Goal: Information Seeking & Learning: Find specific fact

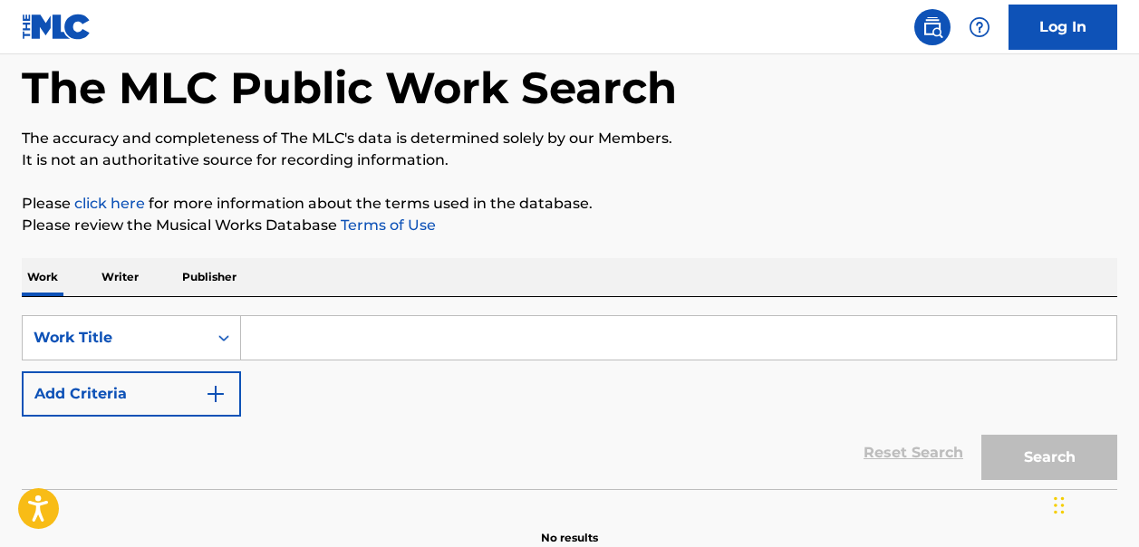
scroll to position [89, 0]
click at [267, 338] on input "Search Form" at bounding box center [678, 336] width 875 height 43
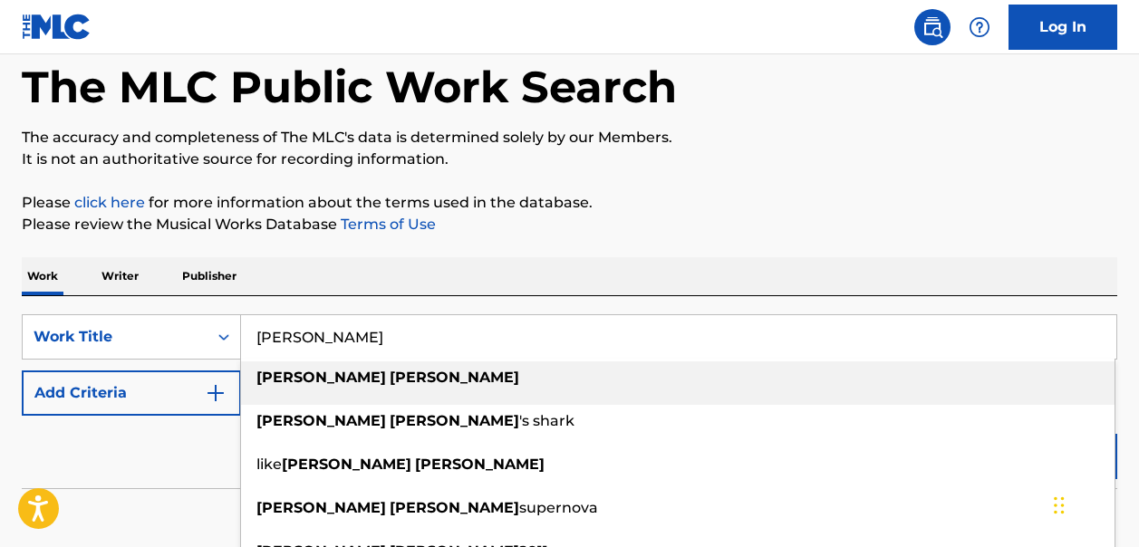
click at [390, 376] on strong "perry" at bounding box center [455, 377] width 130 height 17
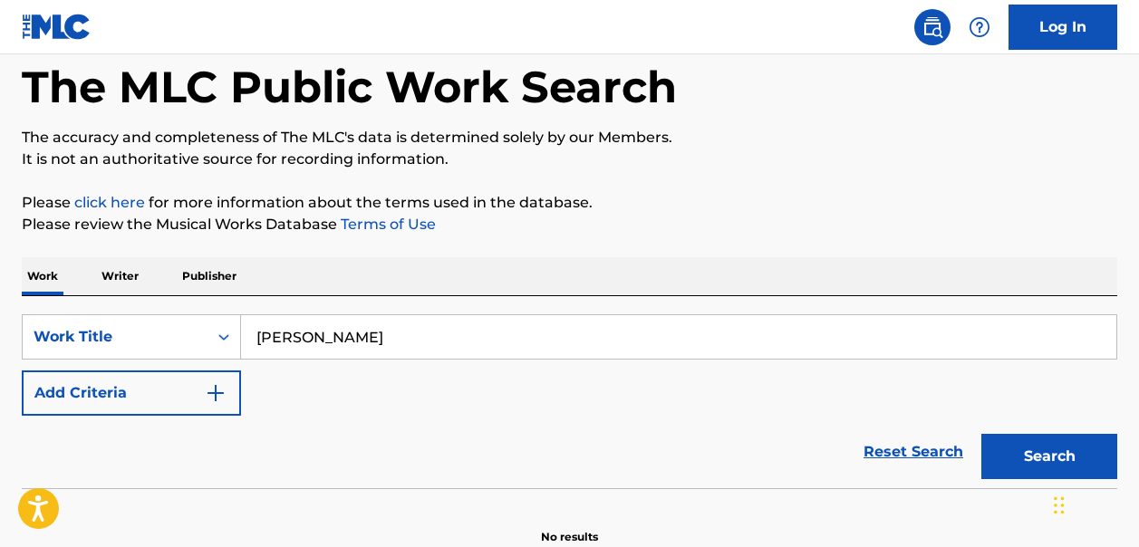
click at [1041, 465] on button "Search" at bounding box center [1049, 456] width 136 height 45
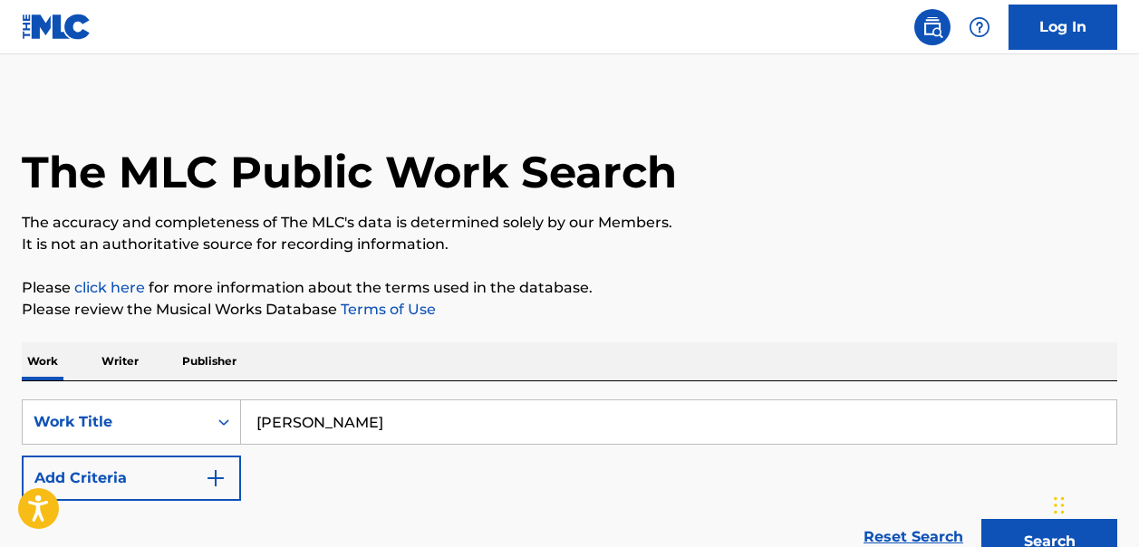
scroll to position [0, 0]
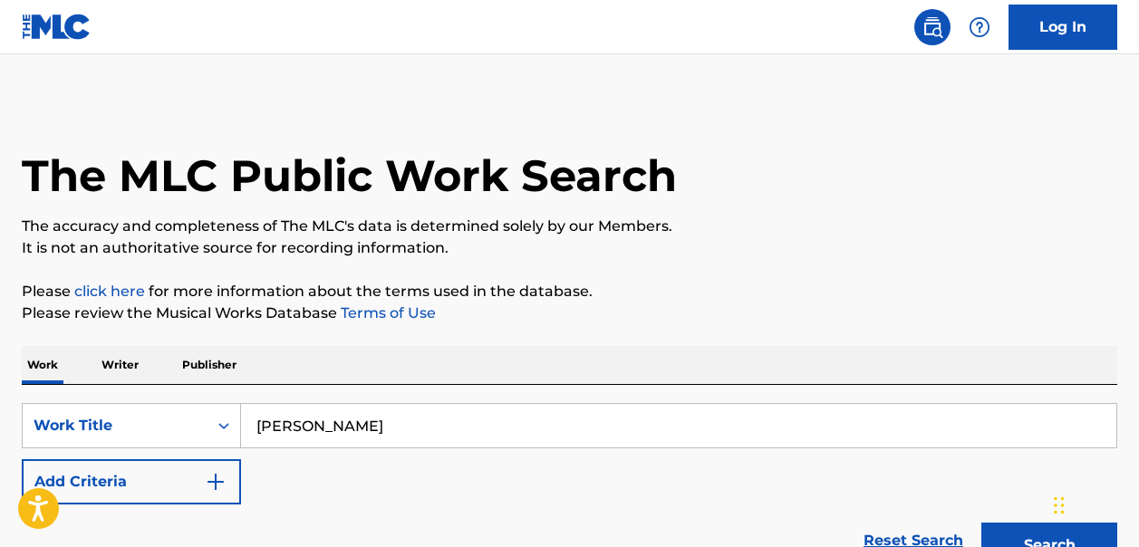
click at [215, 475] on img "Search Form" at bounding box center [216, 482] width 22 height 22
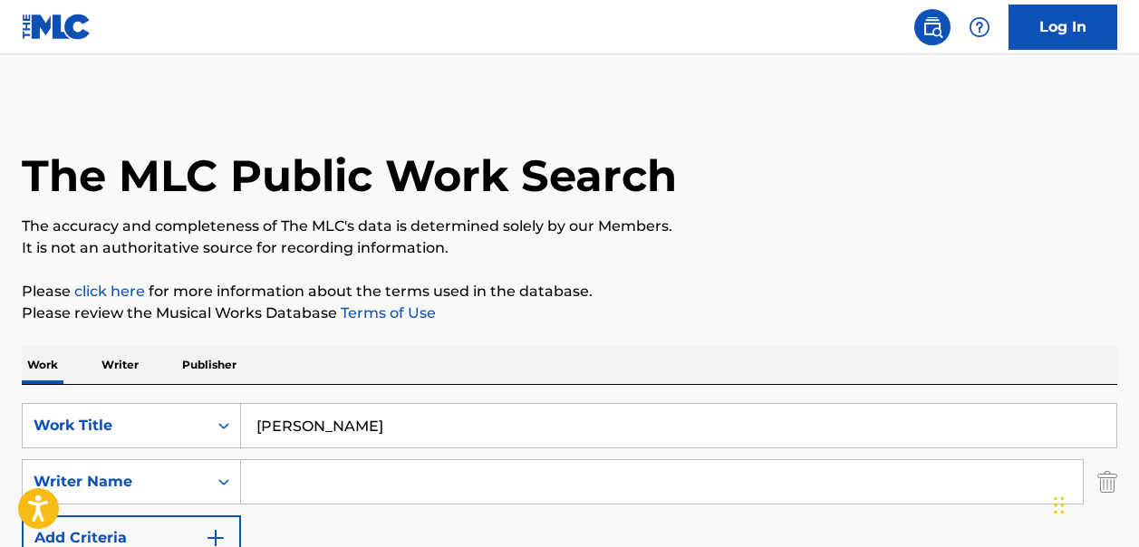
click at [352, 427] on input "katy perry" at bounding box center [678, 425] width 875 height 43
type input "k"
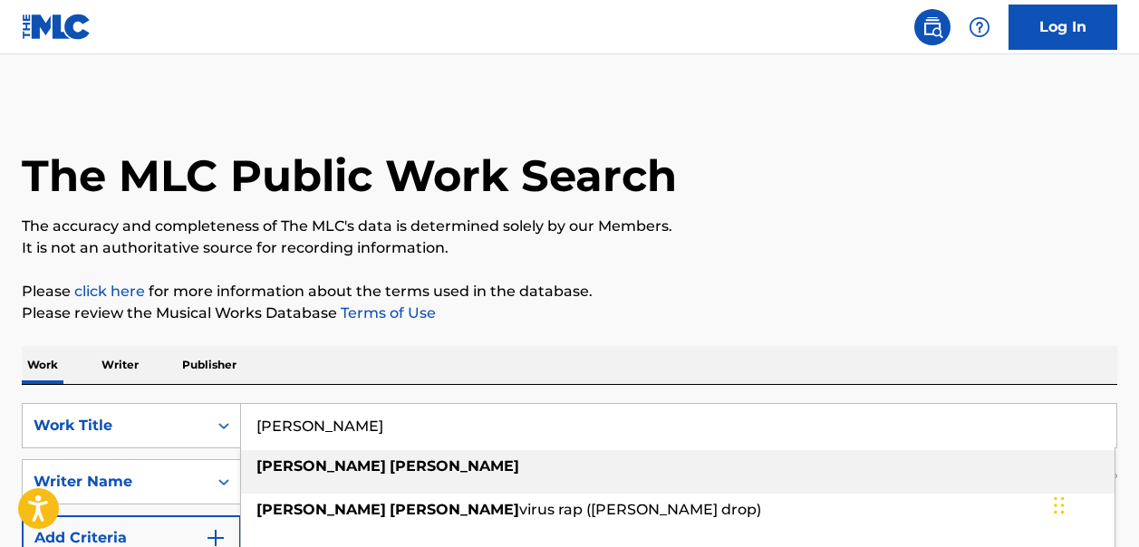
type input "miley cyrus"
click at [288, 463] on strong "miley" at bounding box center [321, 465] width 130 height 17
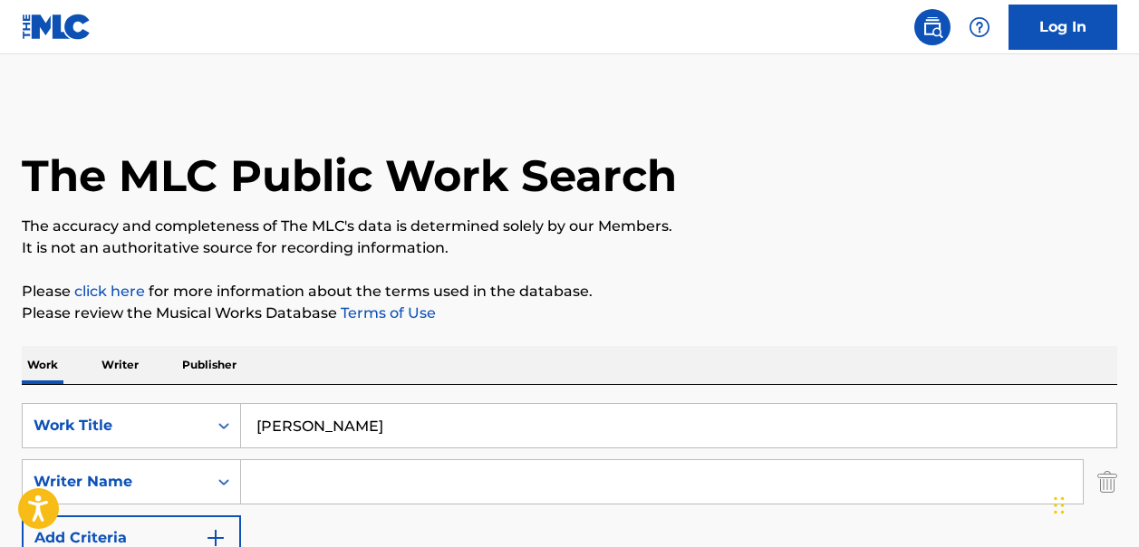
click at [285, 480] on input "Search Form" at bounding box center [662, 481] width 842 height 43
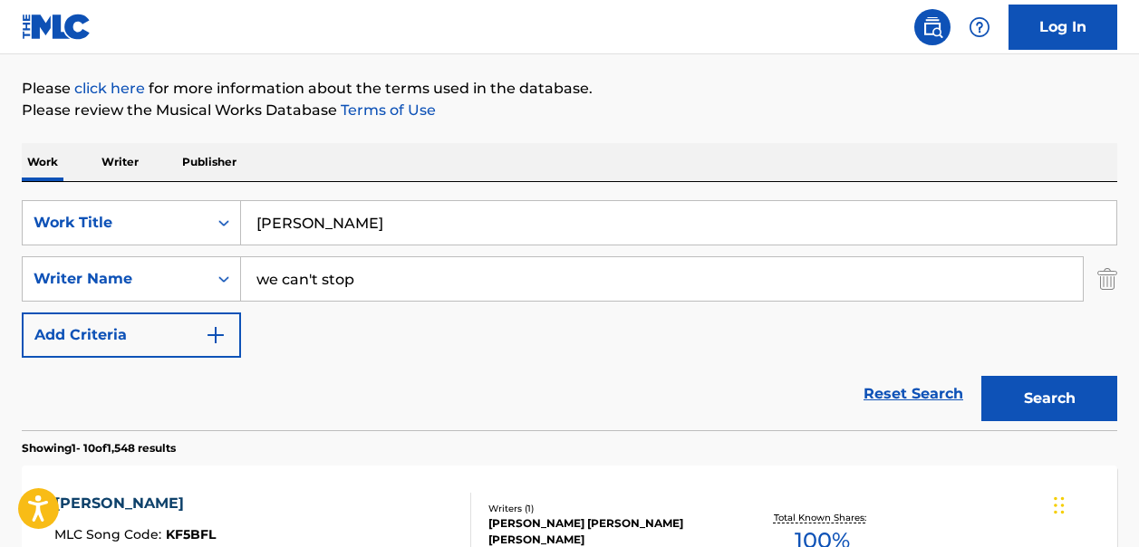
scroll to position [267, 0]
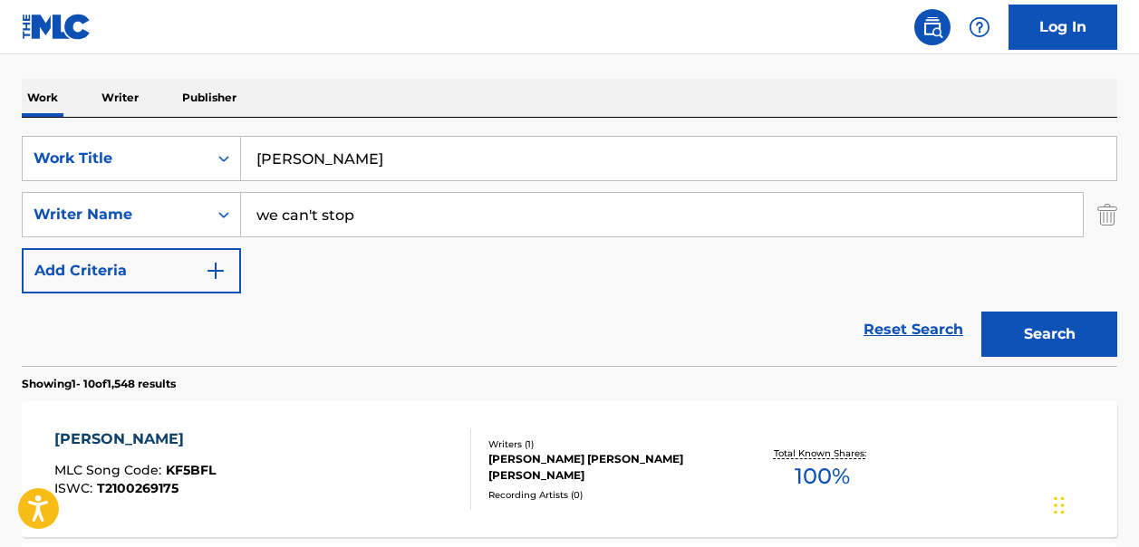
type input "we can't stop"
click at [1044, 336] on button "Search" at bounding box center [1049, 334] width 136 height 45
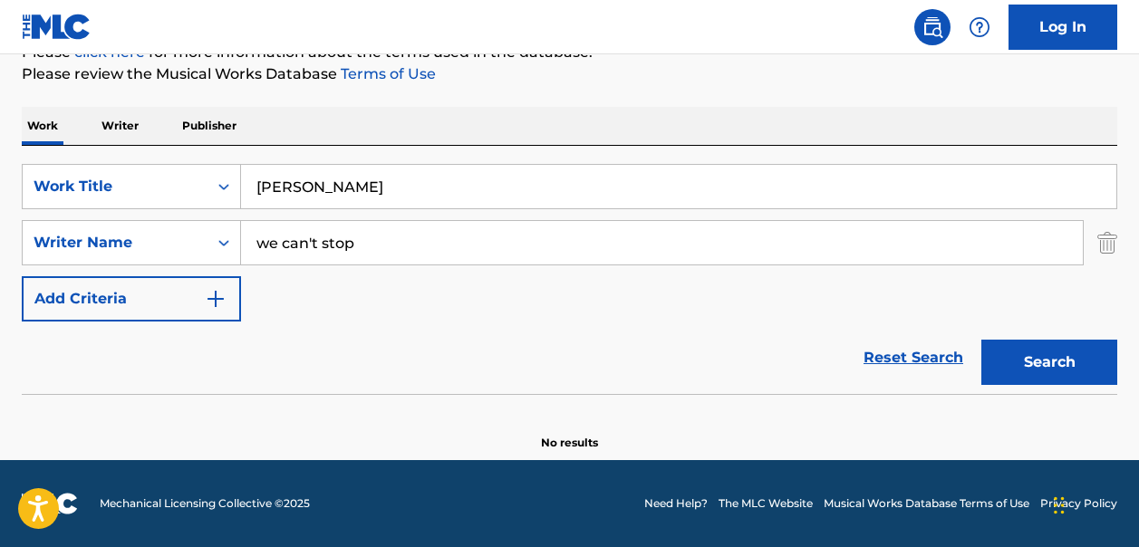
scroll to position [239, 0]
drag, startPoint x: 352, startPoint y: 244, endPoint x: 253, endPoint y: 245, distance: 99.7
click at [253, 245] on input "we can't stop" at bounding box center [662, 242] width 842 height 43
click at [352, 191] on input "miley cyrus" at bounding box center [678, 186] width 875 height 43
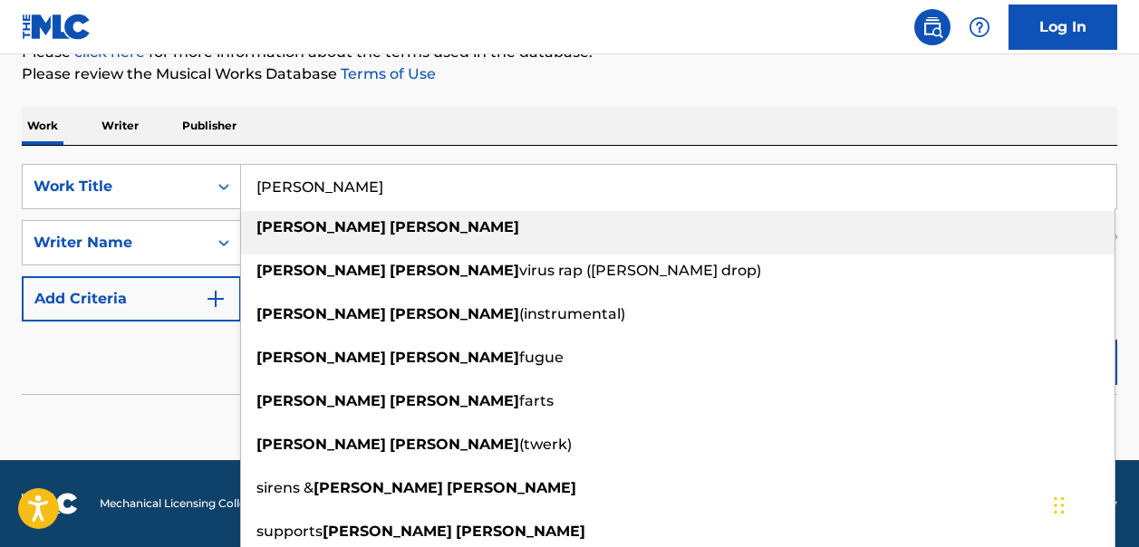
paste input "we can't stop"
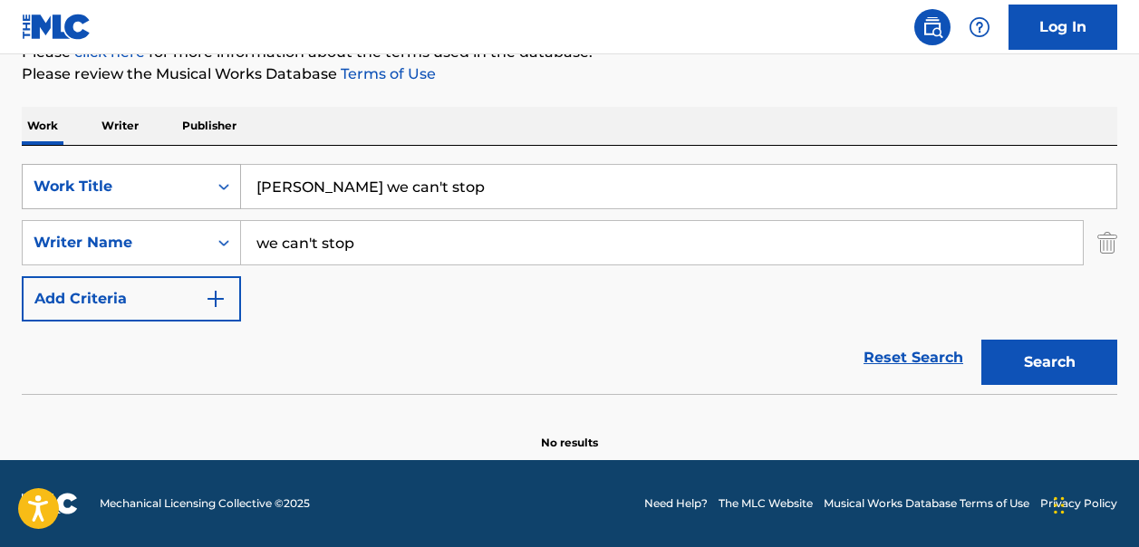
drag, startPoint x: 338, startPoint y: 188, endPoint x: 236, endPoint y: 187, distance: 101.5
click at [236, 188] on div "SearchWithCriteria93792c10-862a-4a0f-8a5d-9a32c6930241 Work Title miley cyrus w…" at bounding box center [569, 186] width 1095 height 45
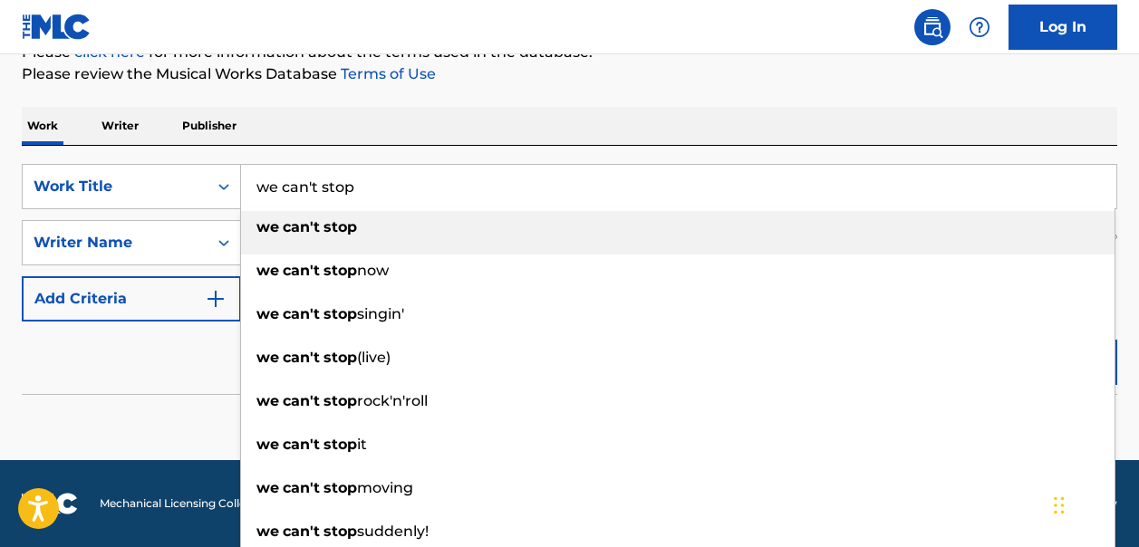
click at [320, 227] on span "Search Form" at bounding box center [322, 226] width 4 height 17
type input "we can't stop"
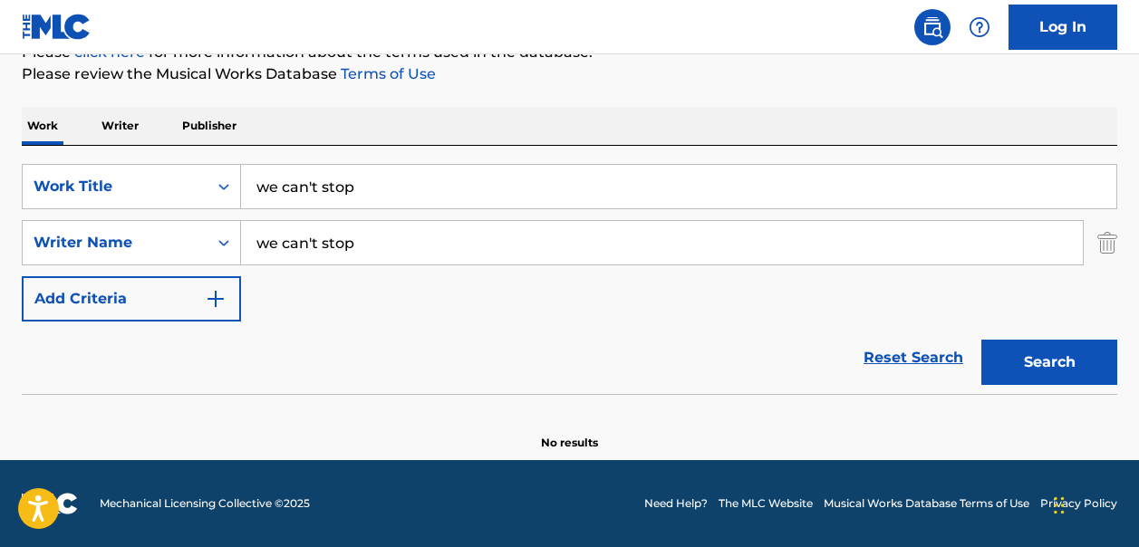
drag, startPoint x: 355, startPoint y: 245, endPoint x: 249, endPoint y: 245, distance: 106.0
click at [249, 245] on input "we can't stop" at bounding box center [662, 242] width 842 height 43
paste input "miley cyrus"
type input "miley cyrus"
click at [1028, 368] on button "Search" at bounding box center [1049, 362] width 136 height 45
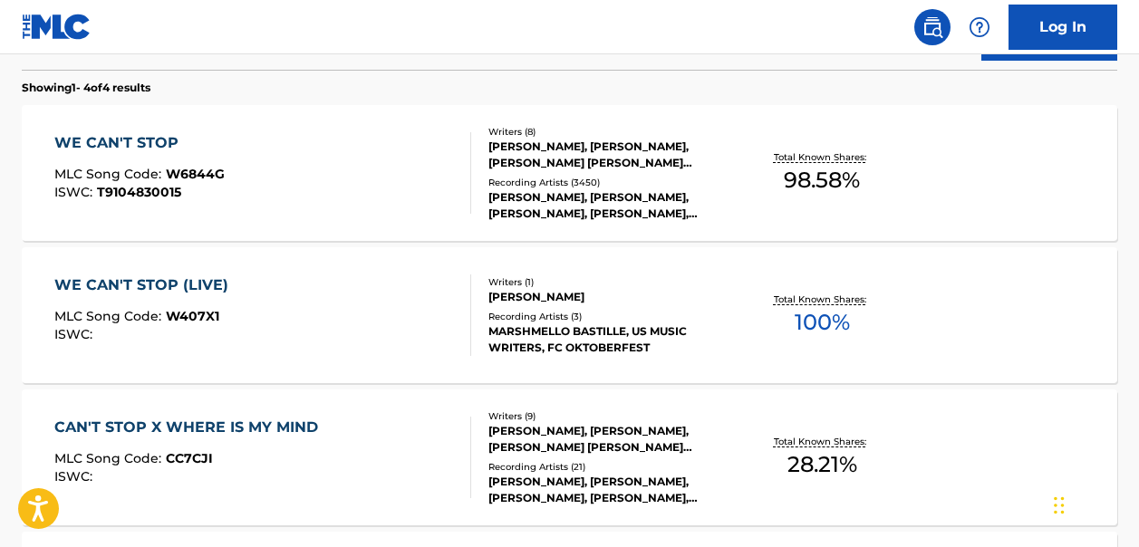
scroll to position [592, 0]
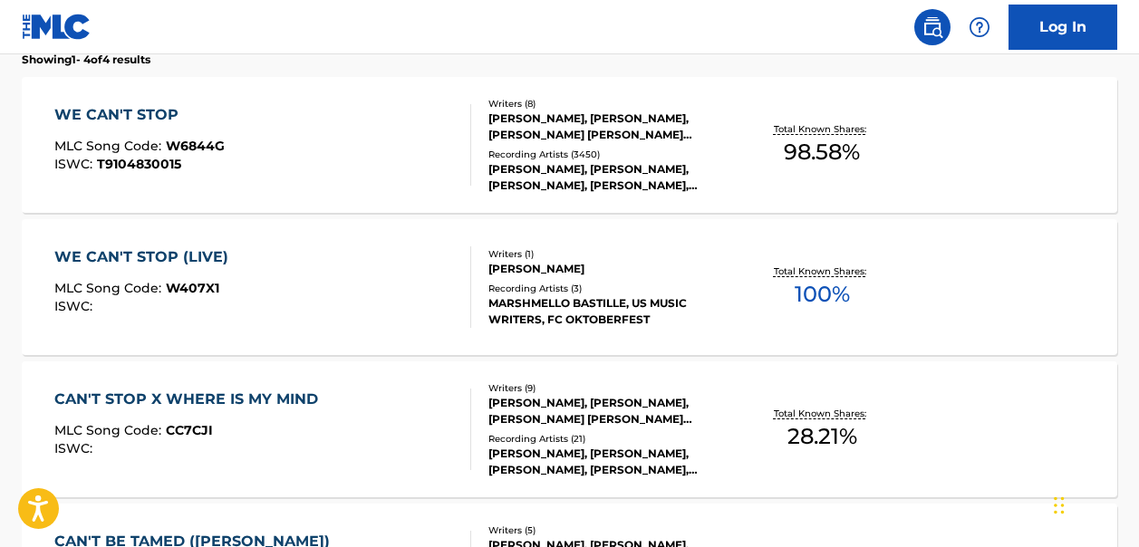
click at [813, 294] on span "100 %" at bounding box center [821, 294] width 55 height 33
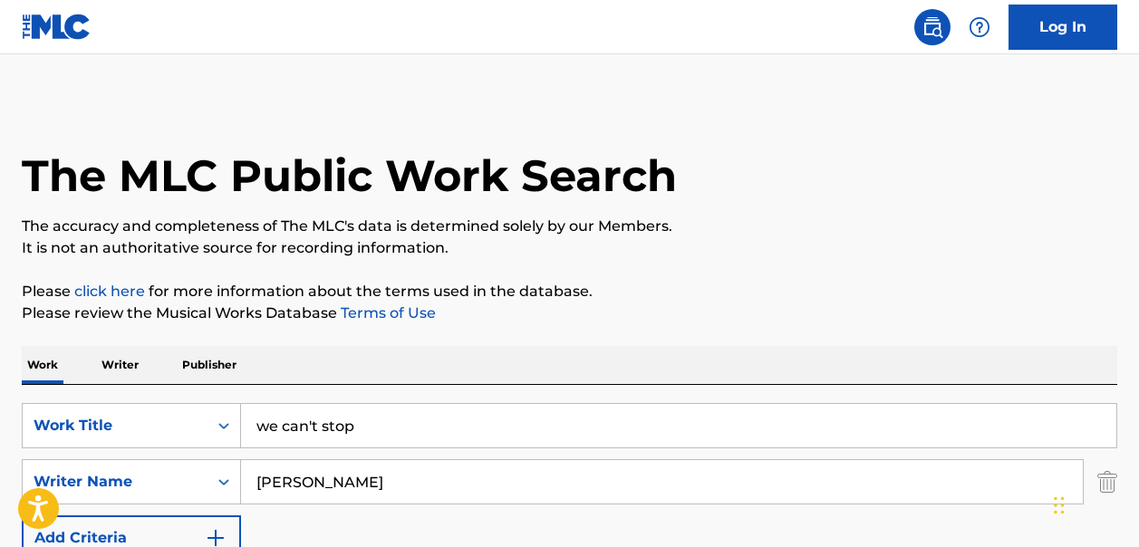
scroll to position [695, 0]
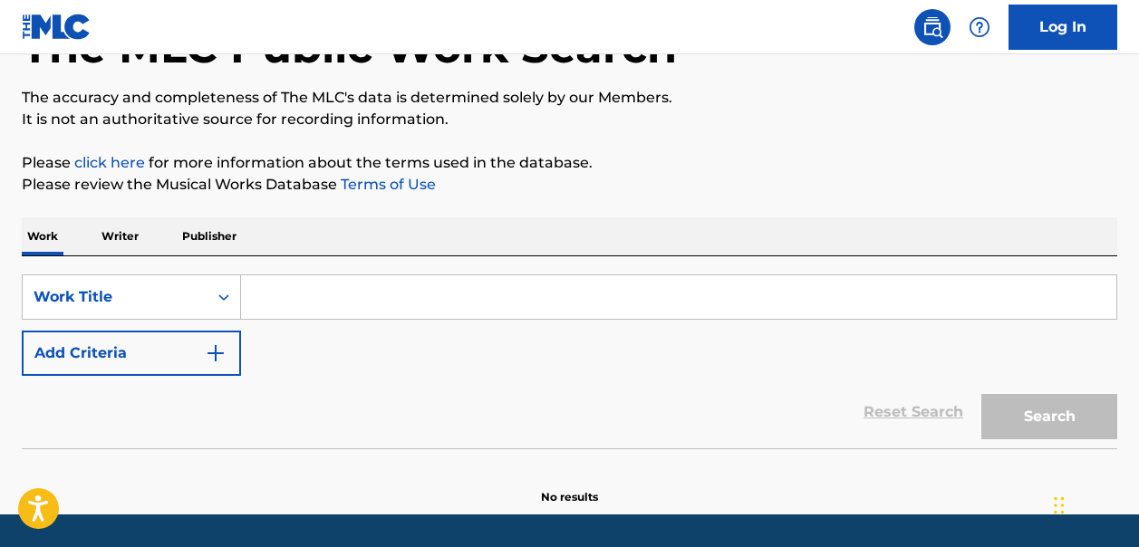
scroll to position [137, 0]
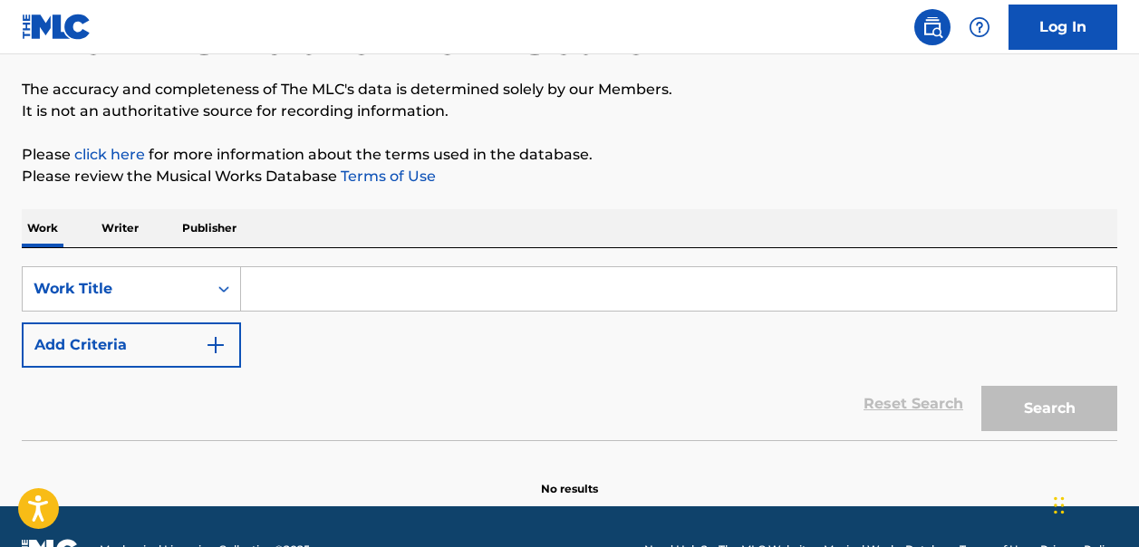
click at [273, 295] on input "Search Form" at bounding box center [678, 288] width 875 height 43
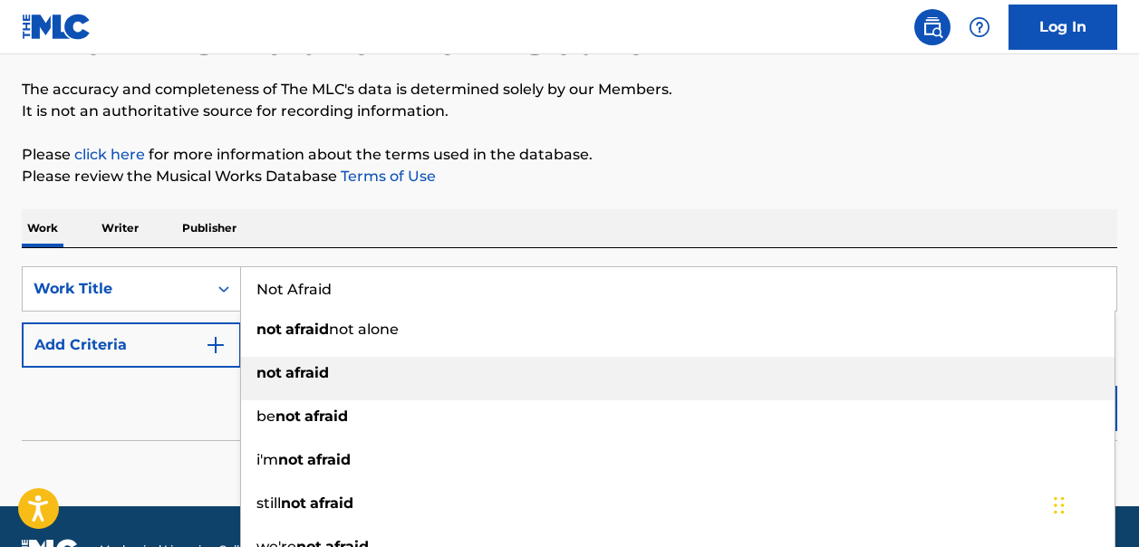
click at [313, 368] on strong "afraid" at bounding box center [306, 372] width 43 height 17
type input "not afraid"
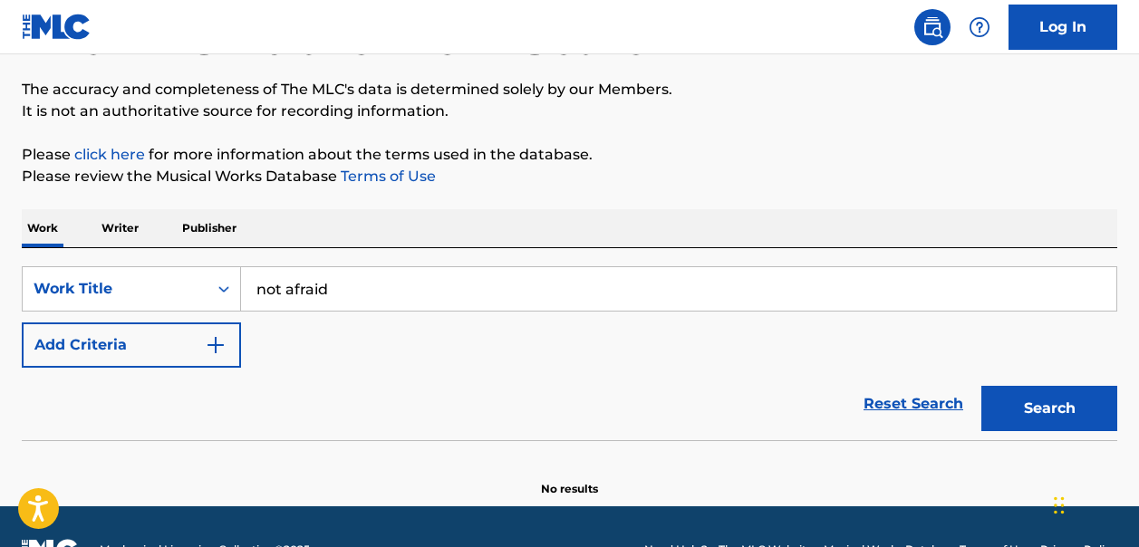
click at [217, 345] on img "Search Form" at bounding box center [216, 345] width 22 height 22
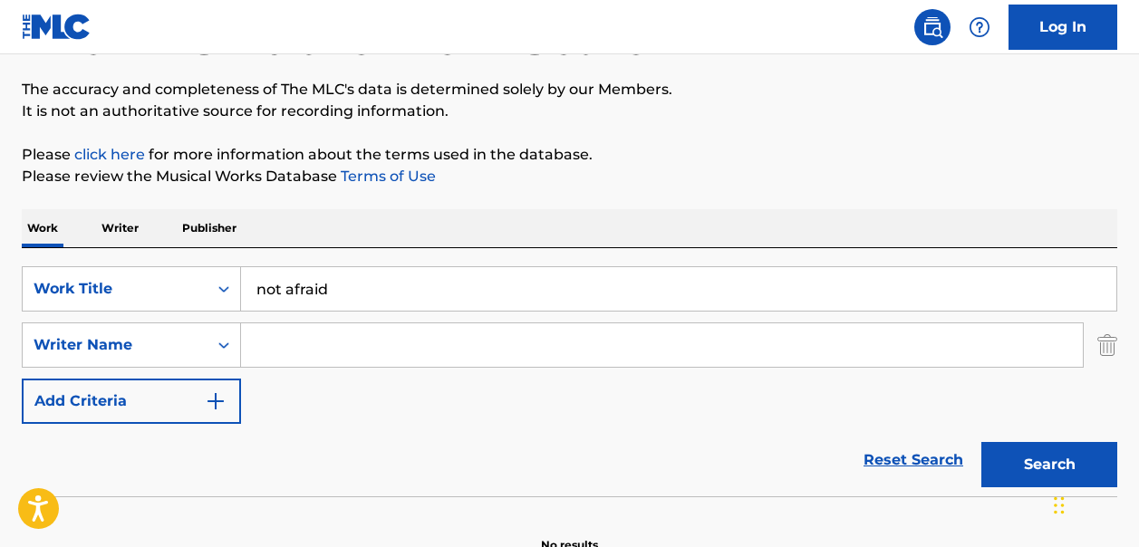
click at [271, 342] on input "Search Form" at bounding box center [662, 344] width 842 height 43
type input "[PERSON_NAME]"
click at [1043, 461] on button "Search" at bounding box center [1049, 464] width 136 height 45
click at [328, 291] on input "not afraid" at bounding box center [678, 288] width 875 height 43
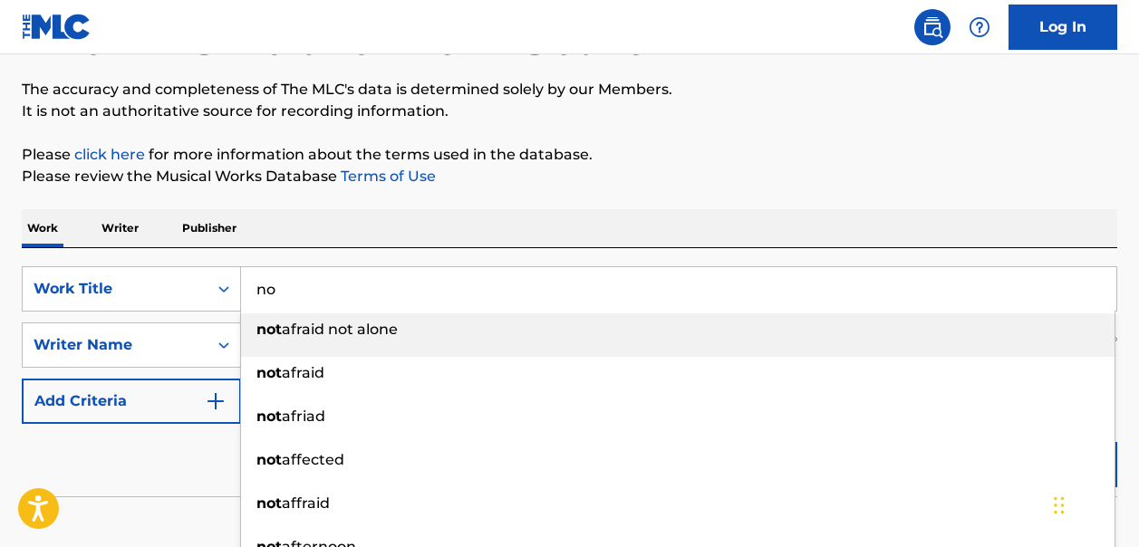
type input "n"
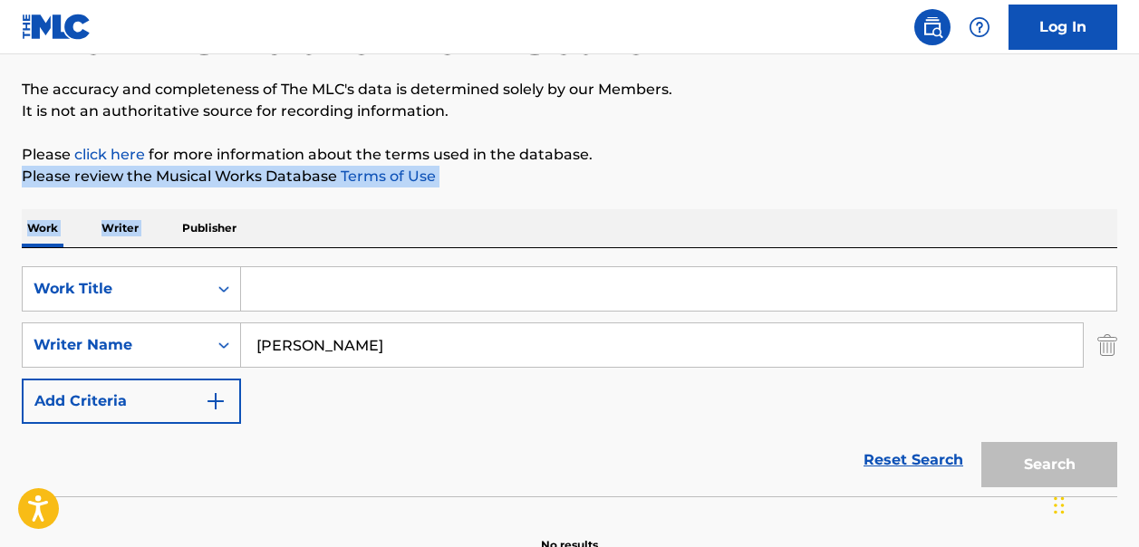
drag, startPoint x: 1138, startPoint y: 150, endPoint x: 1146, endPoint y: 197, distance: 46.9
click at [1138, 197] on html "Accessibility Screen-Reader Guide, Feedback, and Issue Reporting | New window L…" at bounding box center [569, 136] width 1139 height 547
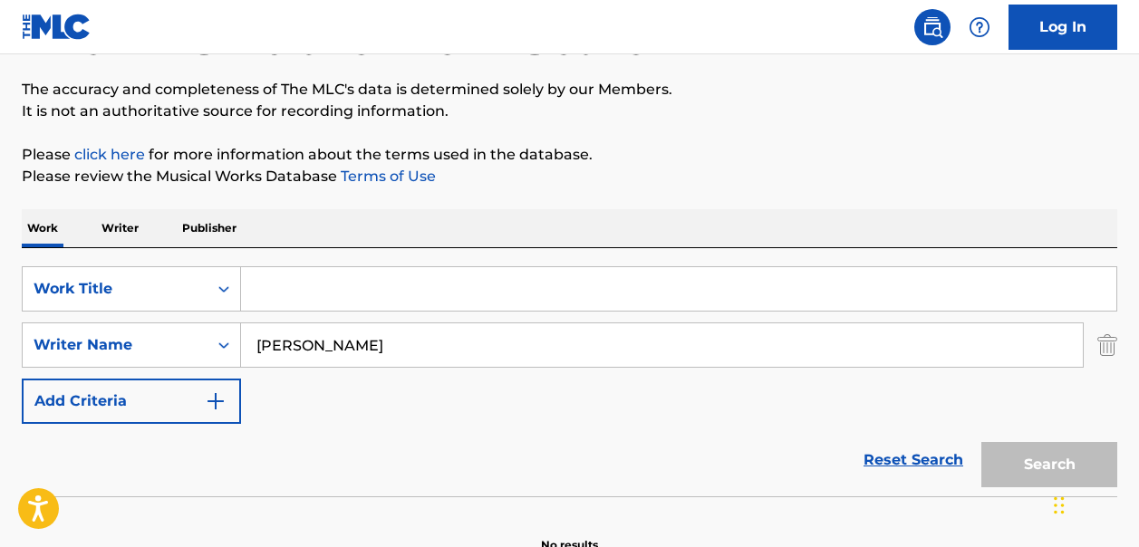
click at [681, 120] on p "It is not an authoritative source for recording information." at bounding box center [569, 112] width 1095 height 22
click at [343, 350] on input "[PERSON_NAME]" at bounding box center [662, 344] width 842 height 43
type input "E"
type input "M"
click at [263, 289] on input "Search Form" at bounding box center [678, 288] width 875 height 43
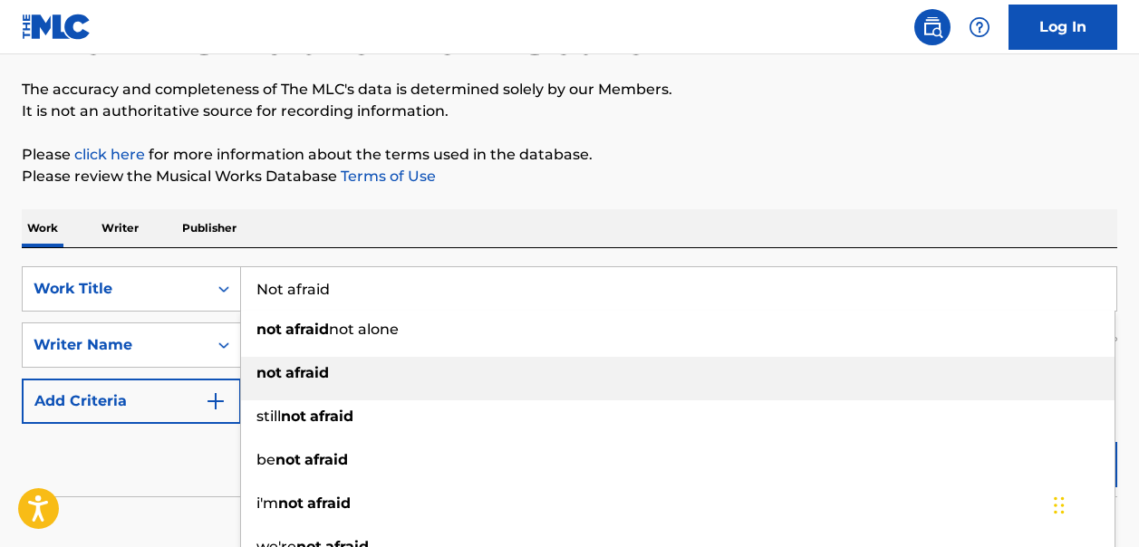
click at [319, 383] on div "not afraid" at bounding box center [677, 373] width 873 height 33
type input "not afraid"
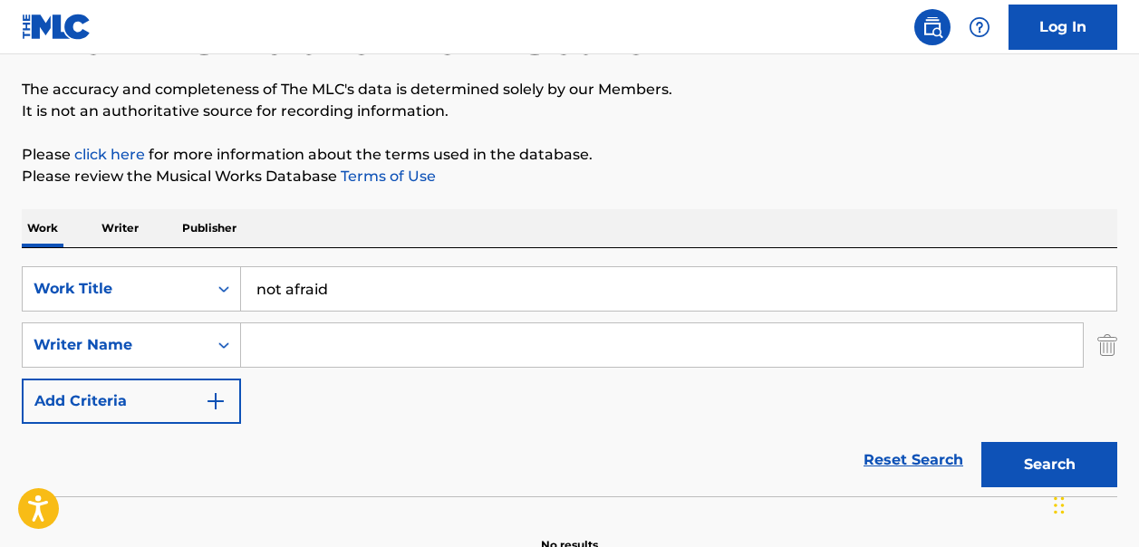
click at [298, 346] on input "Search Form" at bounding box center [662, 344] width 842 height 43
type input "[PERSON_NAME]"
click at [1012, 460] on button "Search" at bounding box center [1049, 464] width 136 height 45
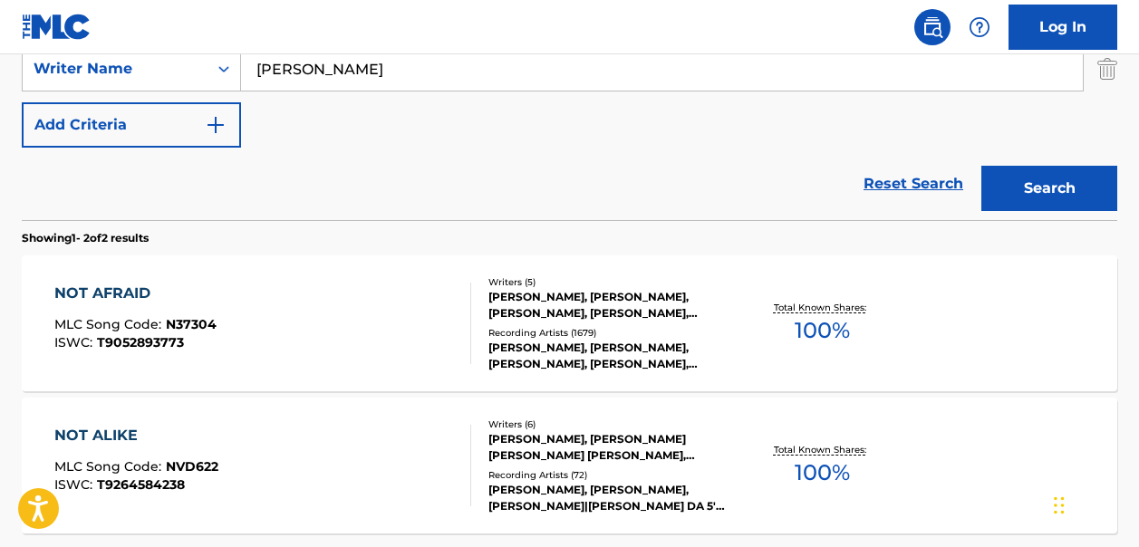
scroll to position [405, 0]
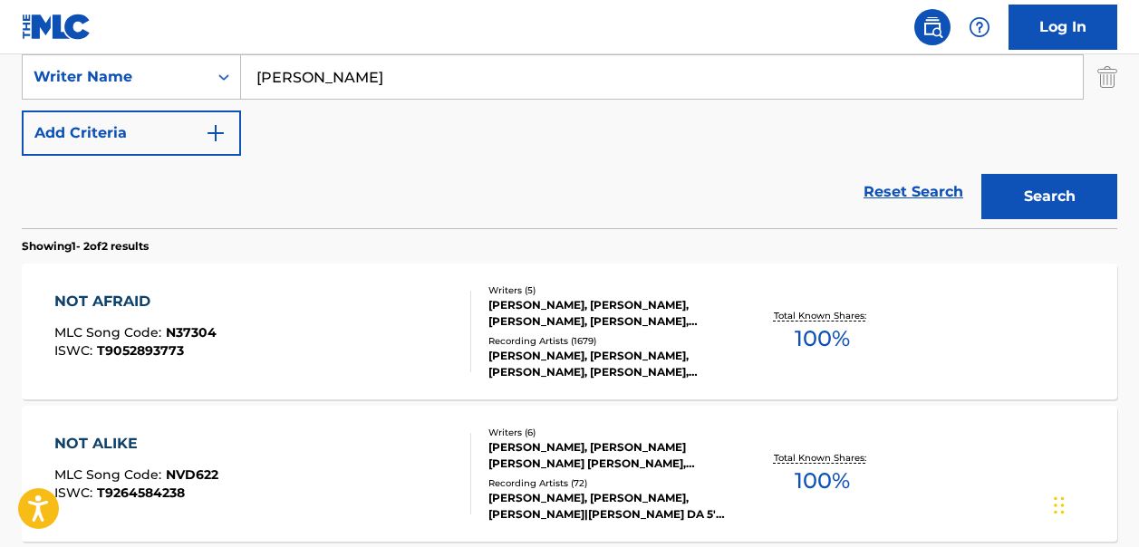
click at [827, 337] on span "100 %" at bounding box center [821, 339] width 55 height 33
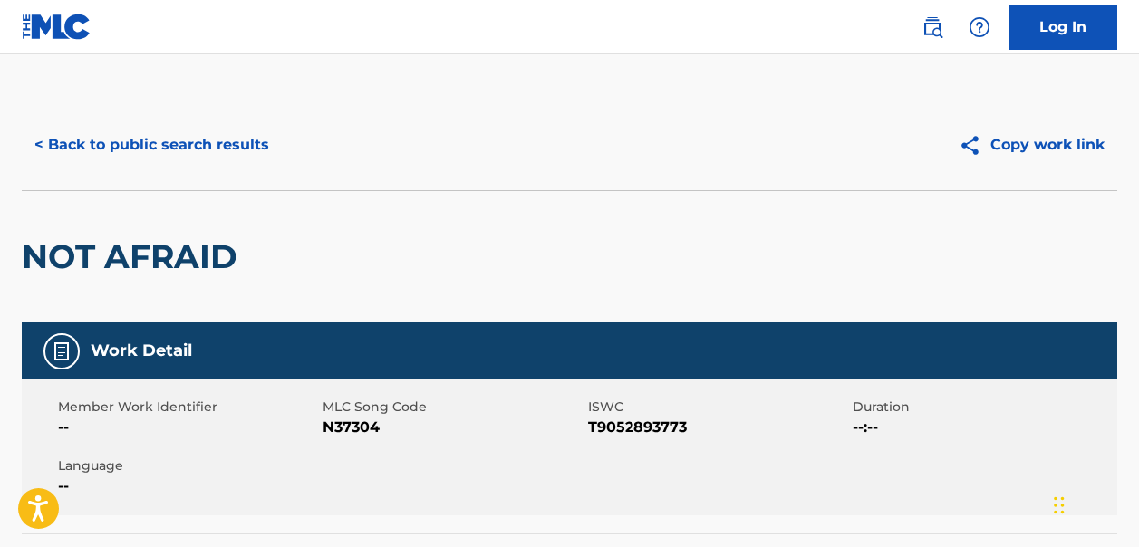
click at [55, 143] on button "< Back to public search results" at bounding box center [152, 144] width 260 height 45
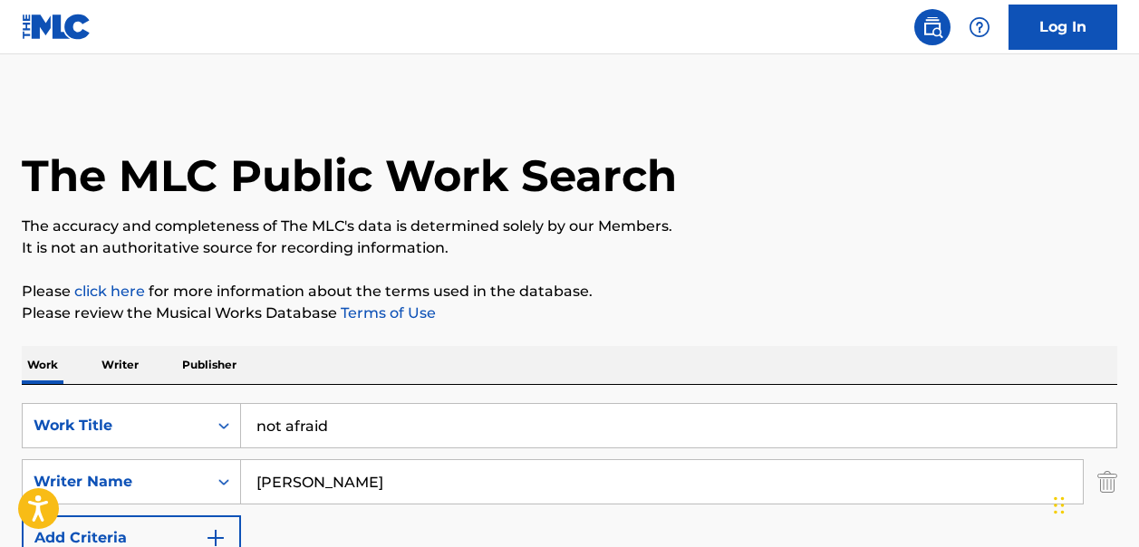
scroll to position [396, 0]
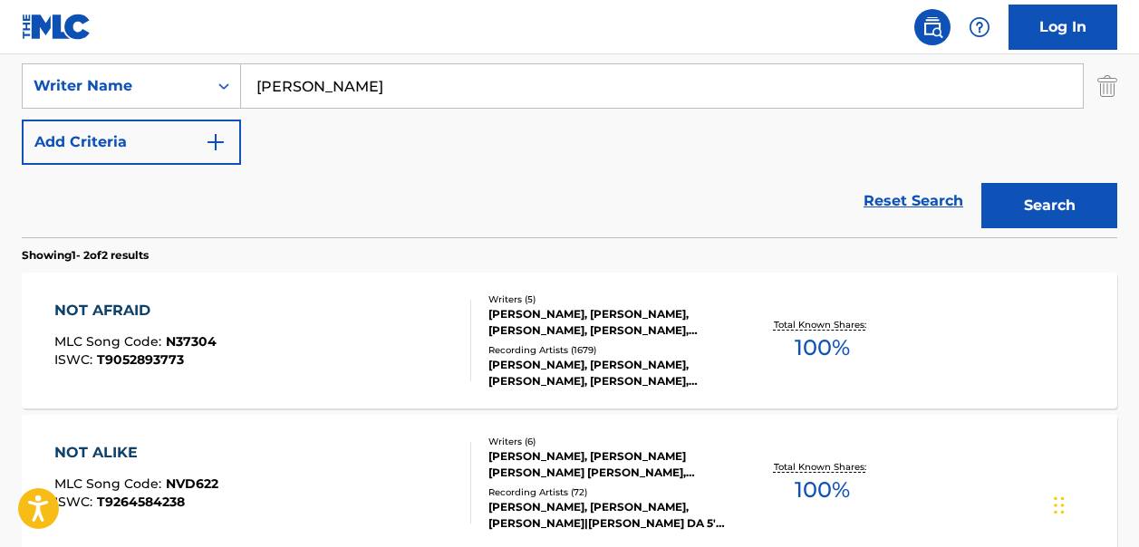
click at [1045, 211] on button "Search" at bounding box center [1049, 205] width 136 height 45
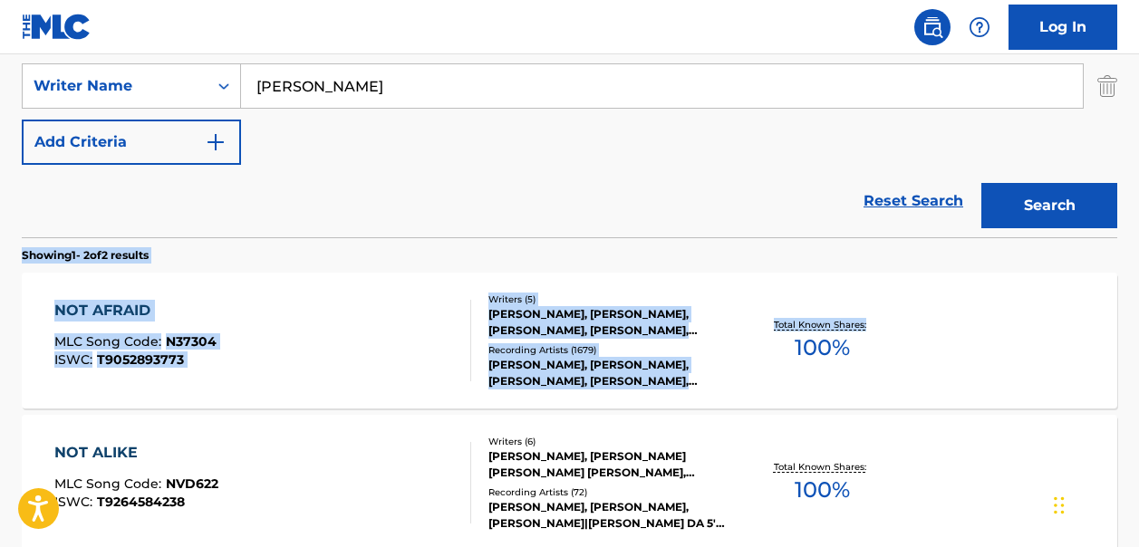
drag, startPoint x: 1137, startPoint y: 239, endPoint x: 1151, endPoint y: 347, distance: 108.8
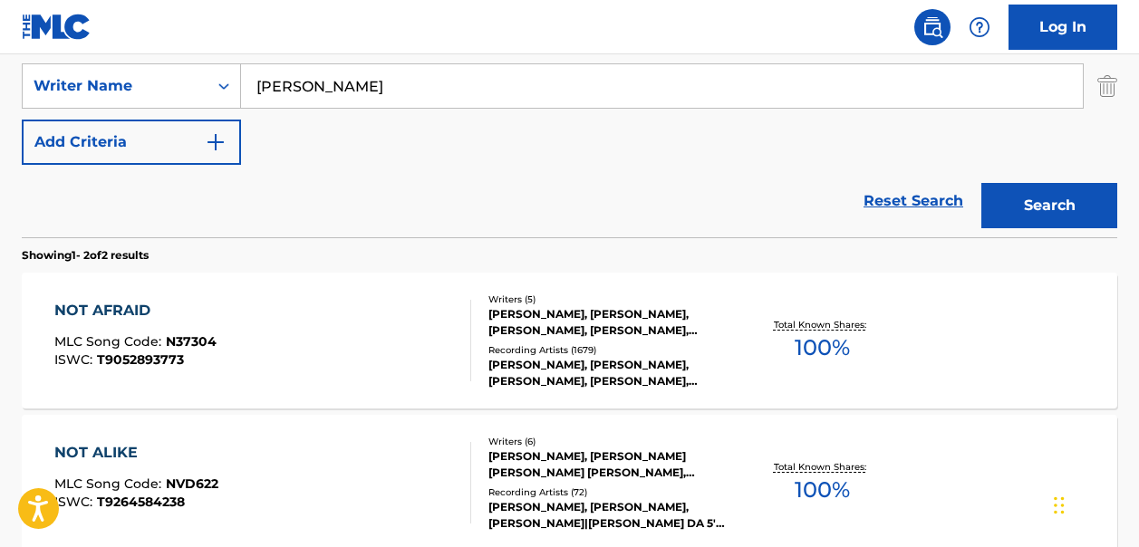
click at [419, 160] on div "SearchWithCriteria9b26c255-335a-47bb-bf40-d9edd8ae2b65 Work Title not afraid Se…" at bounding box center [569, 86] width 1095 height 158
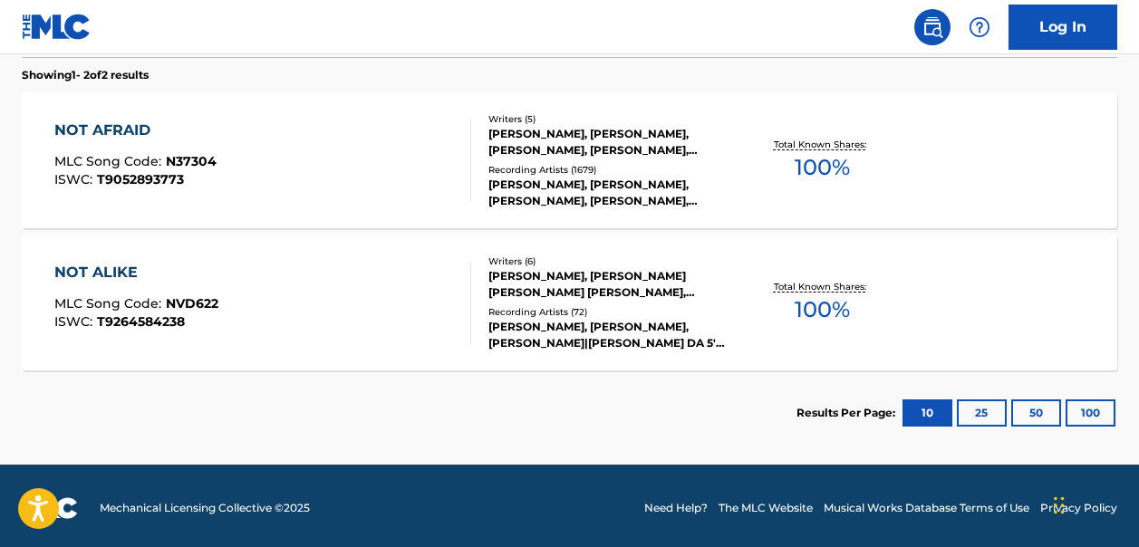
scroll to position [581, 0]
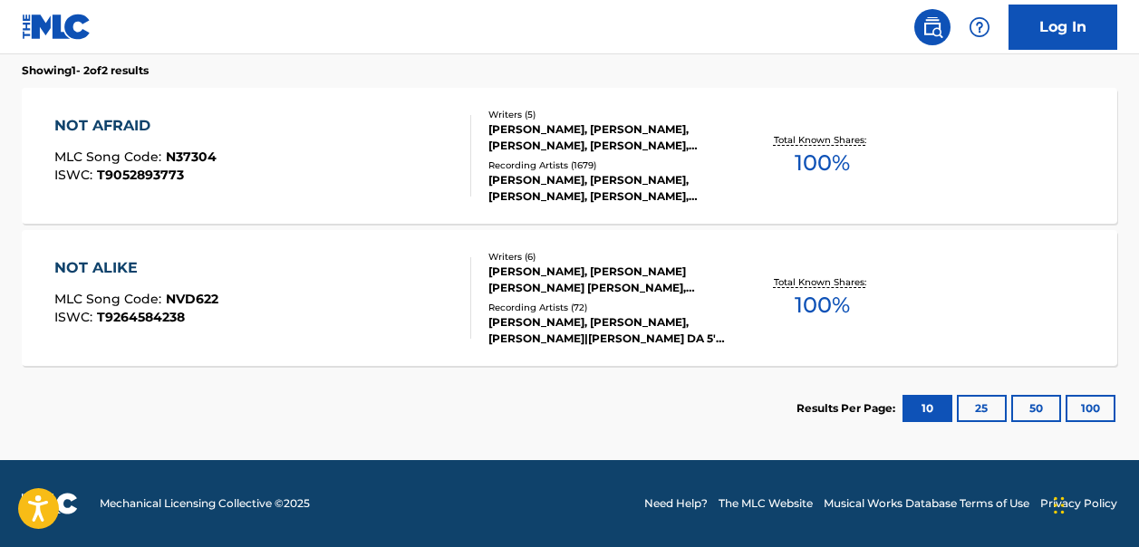
click at [980, 412] on button "25" at bounding box center [982, 408] width 50 height 27
click at [929, 404] on button "10" at bounding box center [927, 408] width 50 height 27
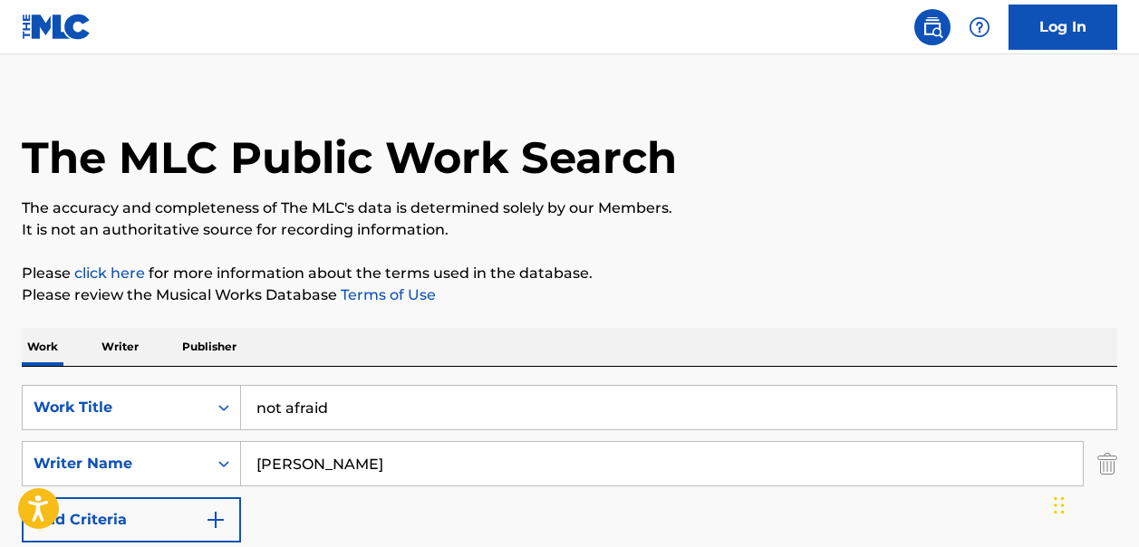
scroll to position [0, 0]
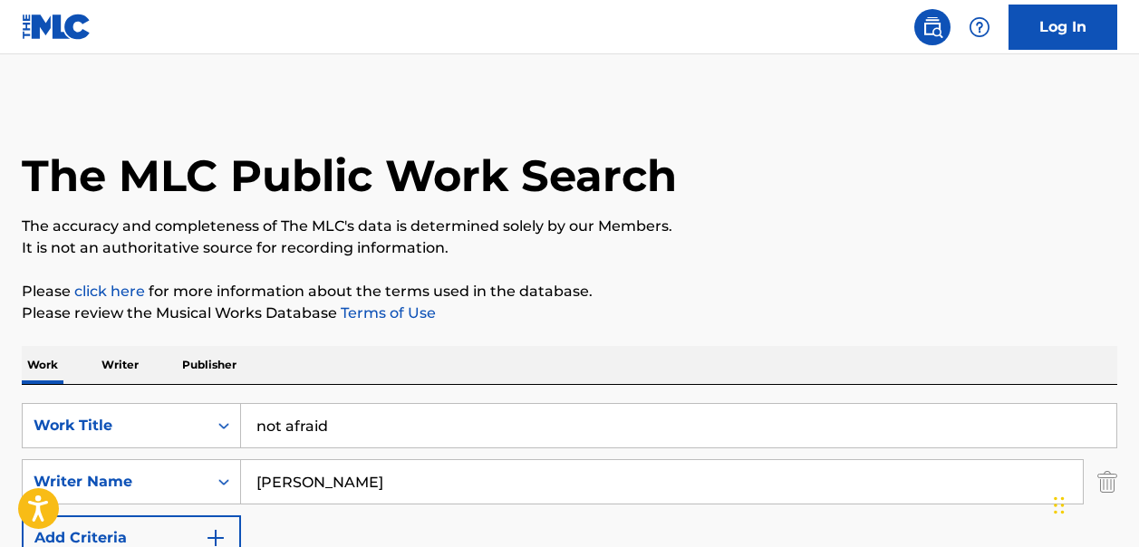
click at [345, 434] on input "not afraid" at bounding box center [678, 425] width 875 height 43
type input "n"
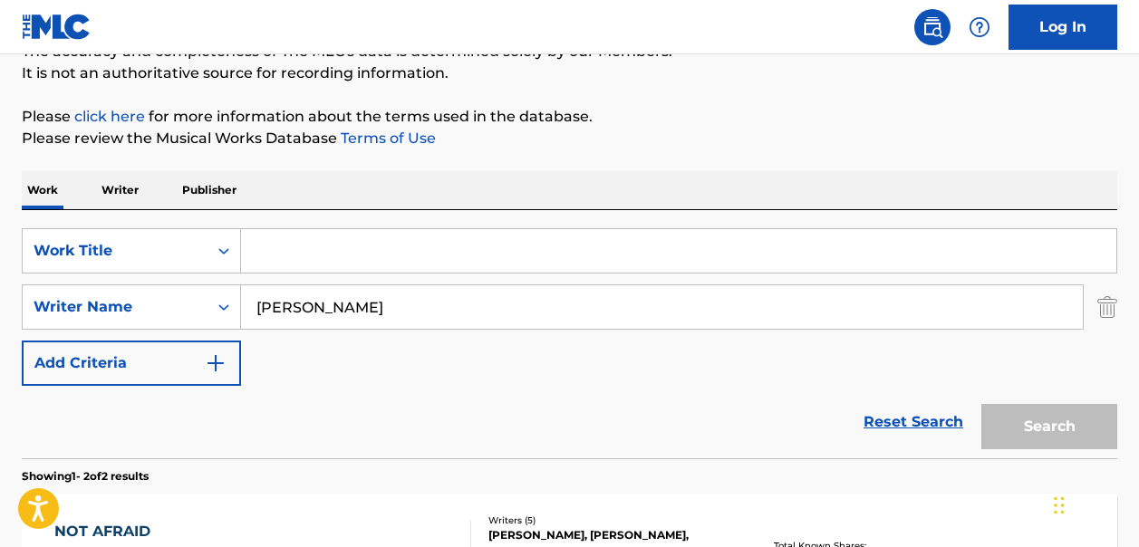
scroll to position [194, 0]
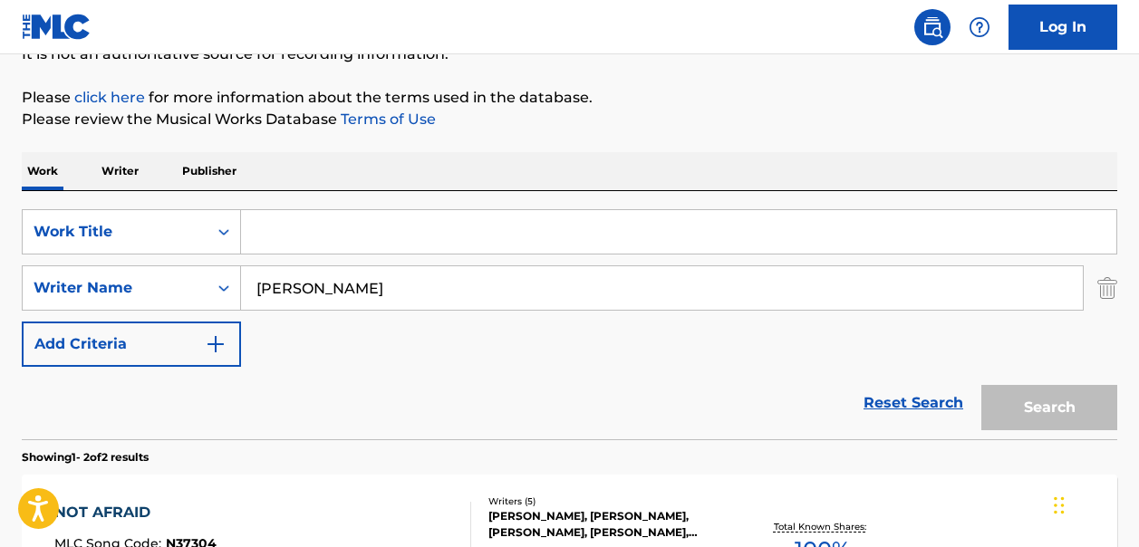
click at [891, 403] on link "Reset Search" at bounding box center [913, 403] width 118 height 40
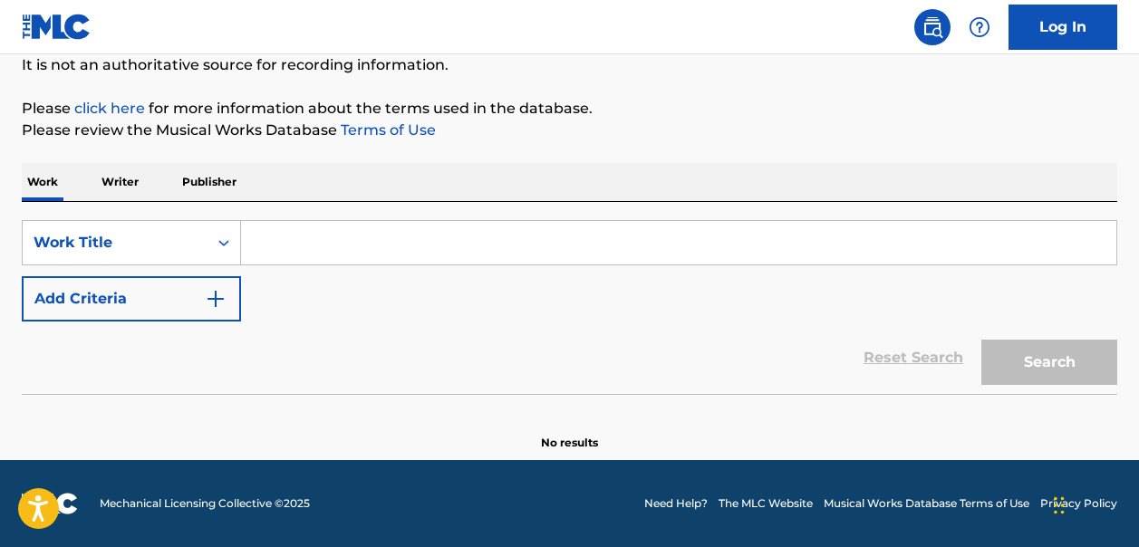
scroll to position [183, 0]
click at [290, 245] on input "Search Form" at bounding box center [678, 242] width 875 height 43
paste input "[PERSON_NAME]"
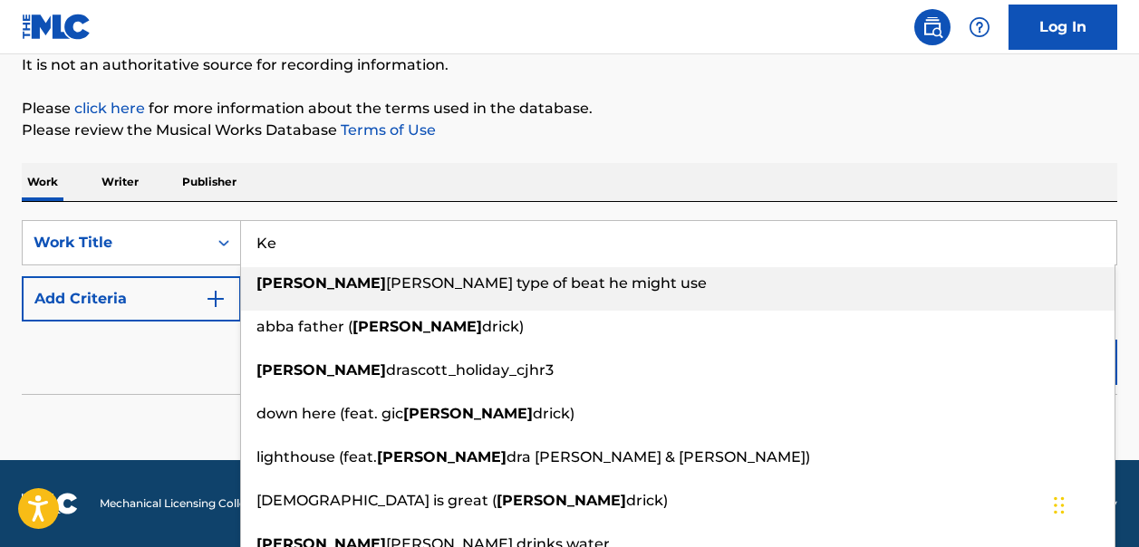
type input "K"
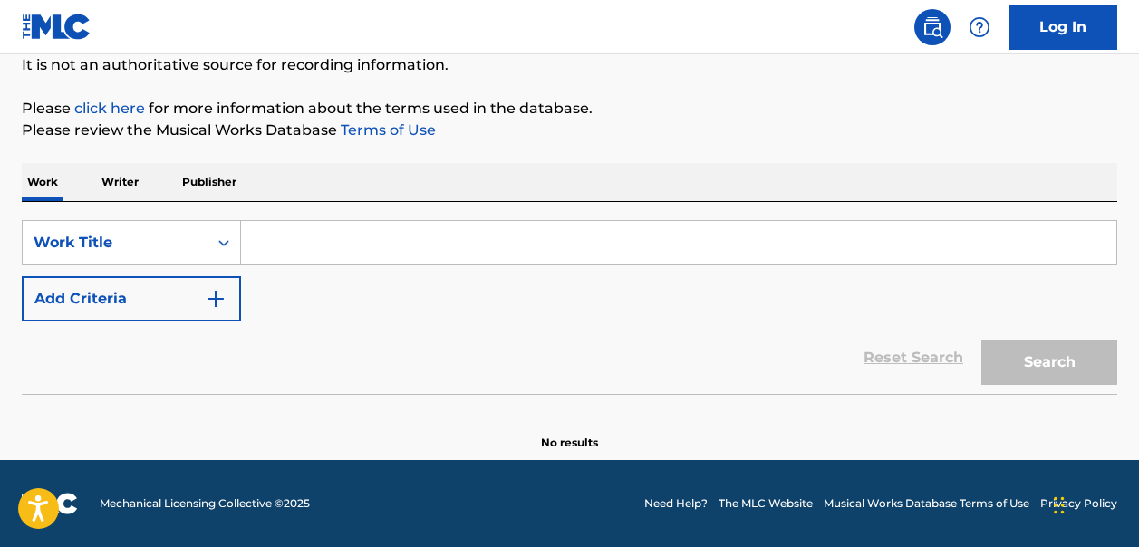
click at [209, 301] on img "Search Form" at bounding box center [216, 299] width 22 height 22
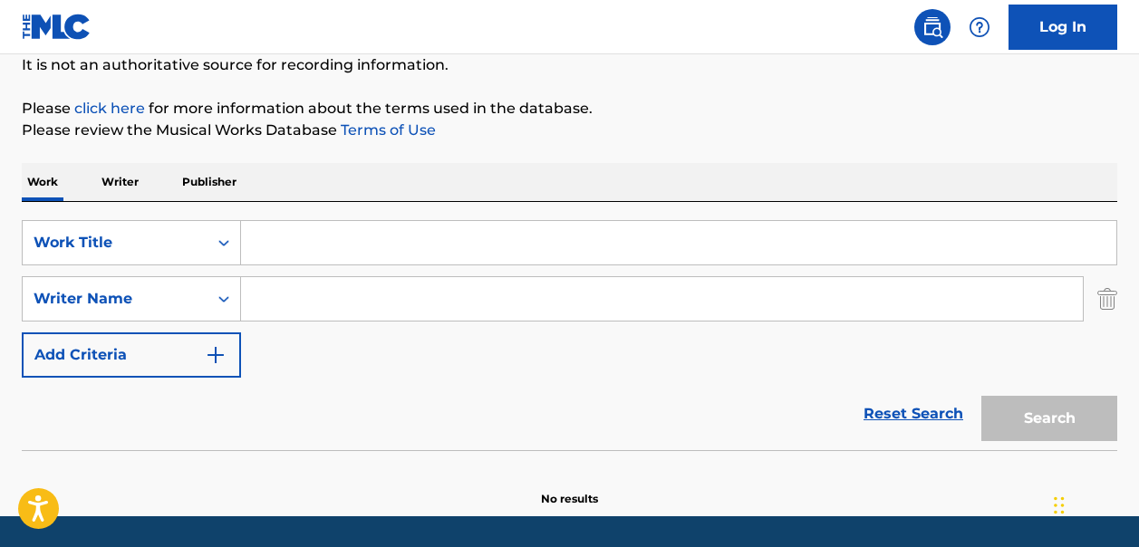
click at [262, 293] on input "Search Form" at bounding box center [662, 298] width 842 height 43
paste input "[PERSON_NAME]"
type input "[PERSON_NAME]"
click at [280, 244] on input "Search Form" at bounding box center [678, 242] width 875 height 43
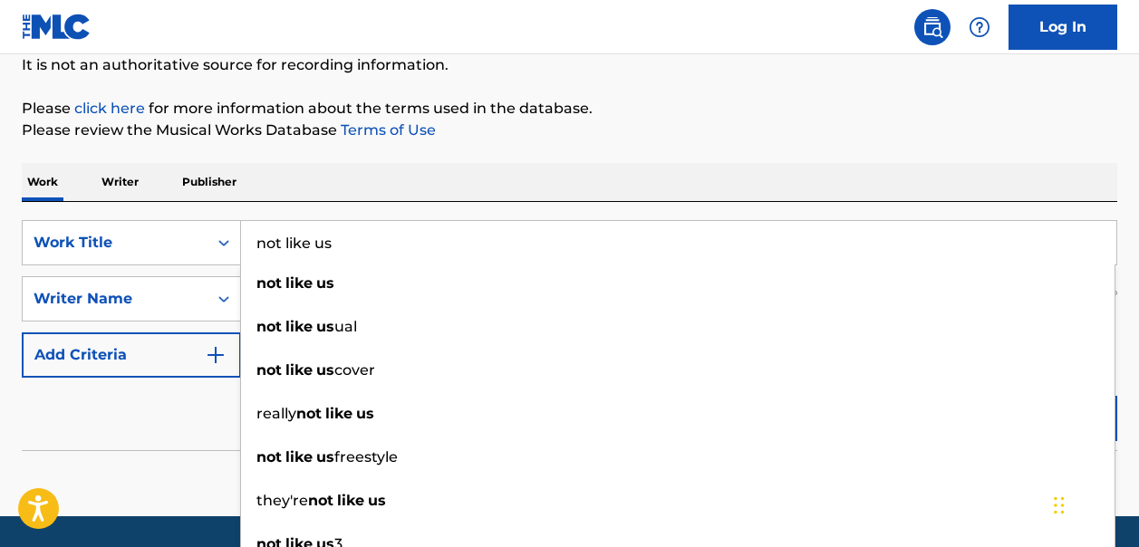
click at [981, 396] on button "Search" at bounding box center [1049, 418] width 136 height 45
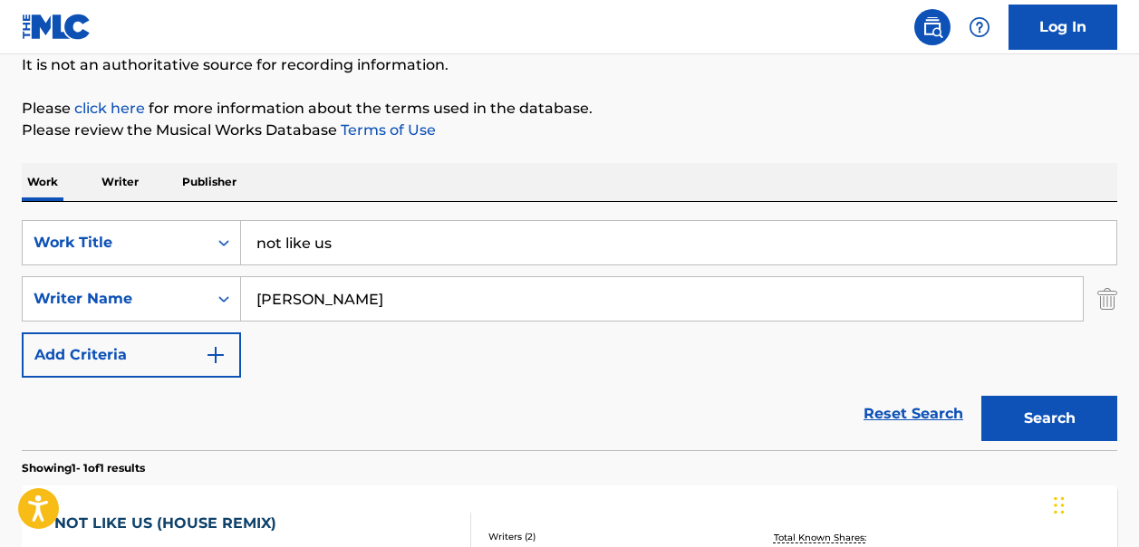
click at [1031, 423] on button "Search" at bounding box center [1049, 418] width 136 height 45
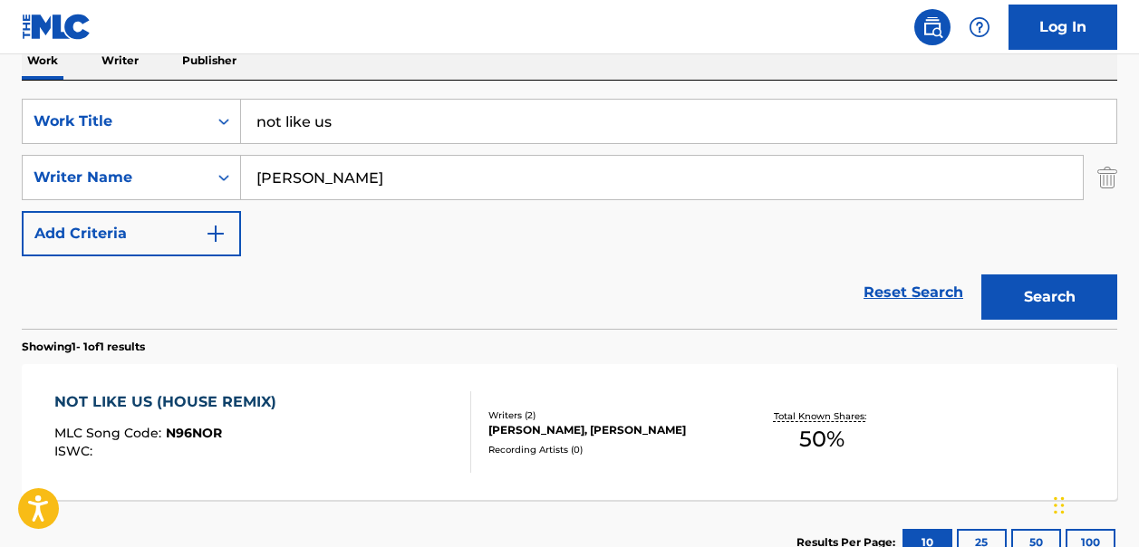
scroll to position [305, 0]
click at [363, 123] on input "not like us" at bounding box center [678, 120] width 875 height 43
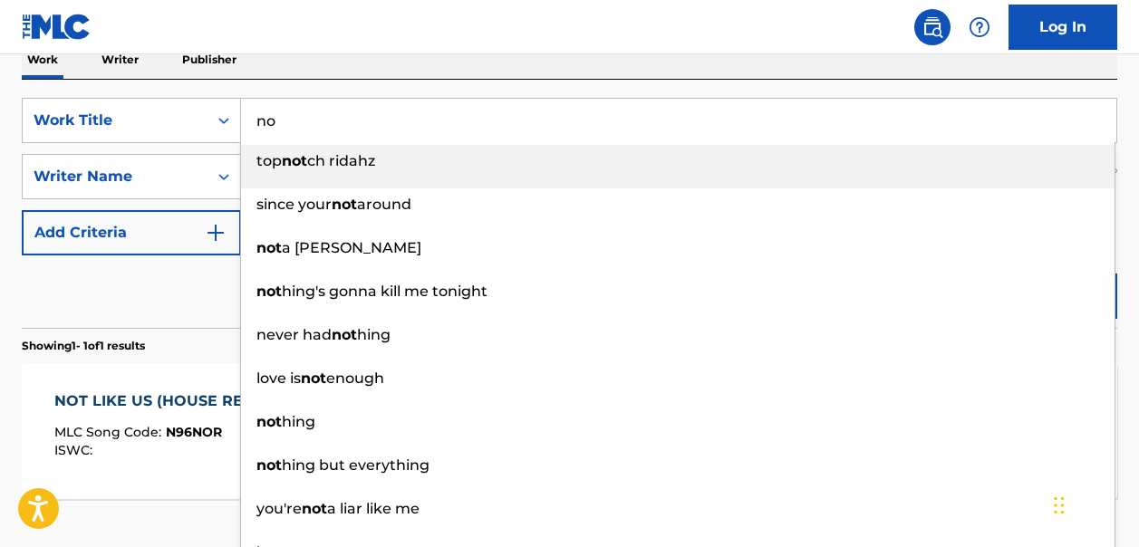
type input "n"
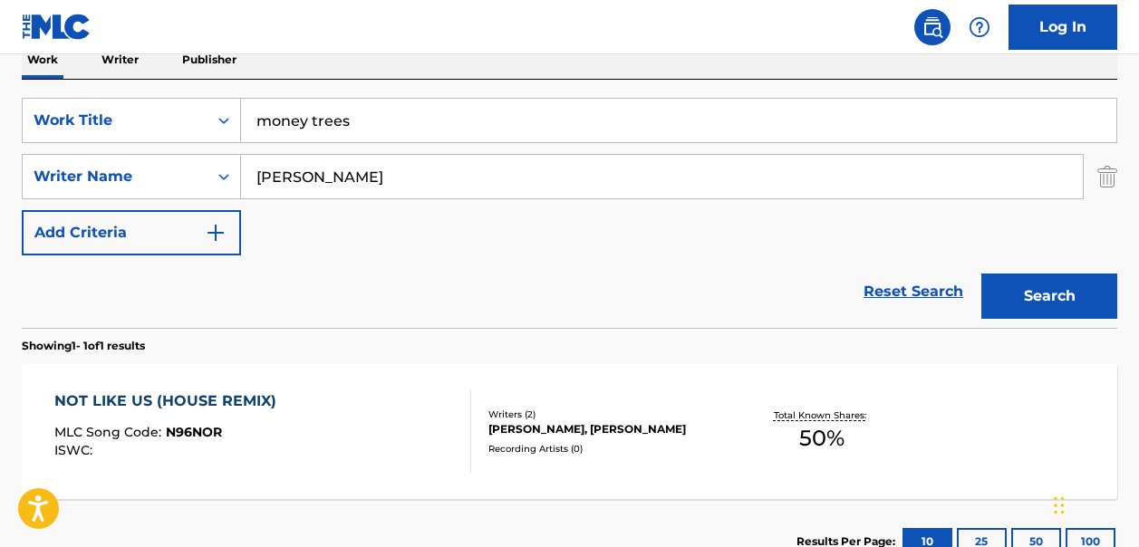
click at [1027, 281] on button "Search" at bounding box center [1049, 296] width 136 height 45
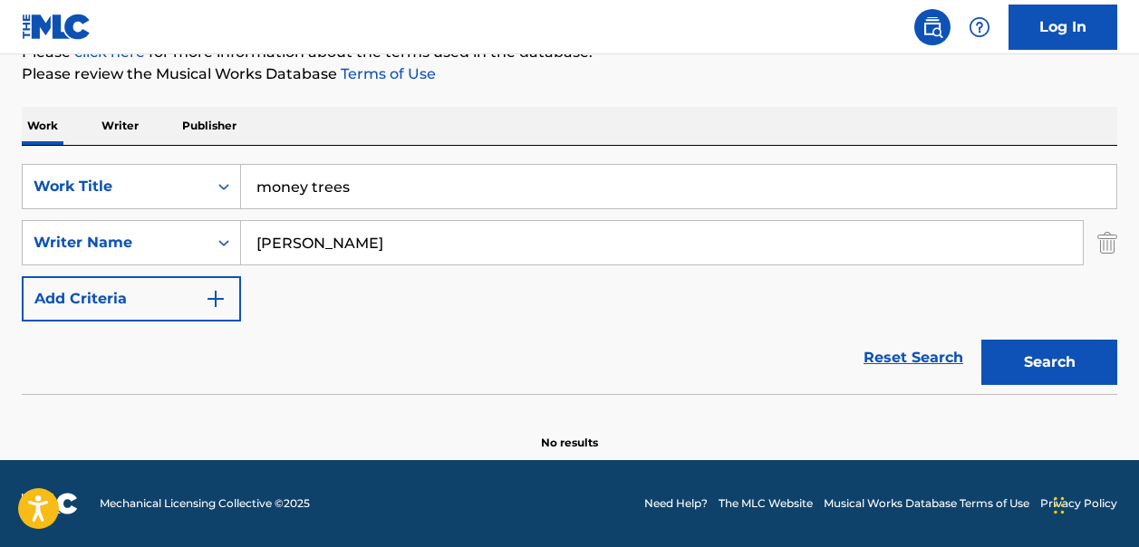
scroll to position [239, 0]
click at [374, 193] on input "money trees" at bounding box center [678, 186] width 875 height 43
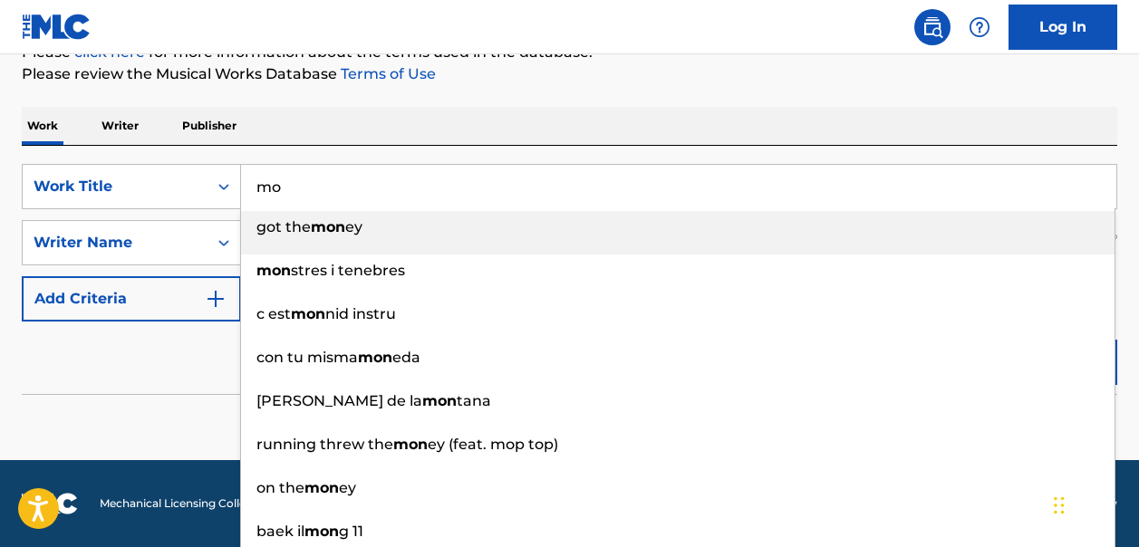
type input "m"
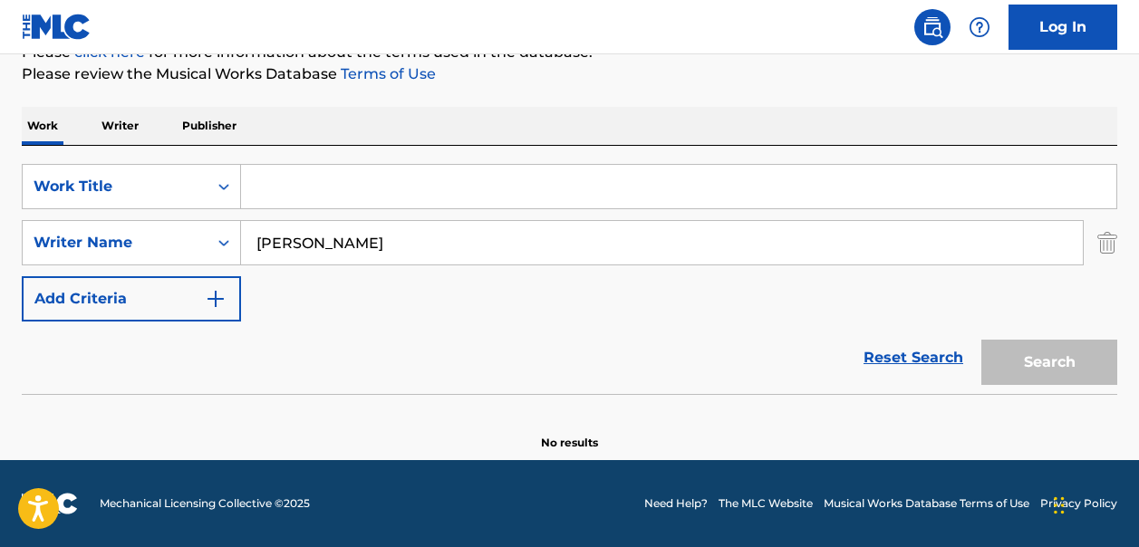
click at [912, 354] on link "Reset Search" at bounding box center [913, 358] width 118 height 40
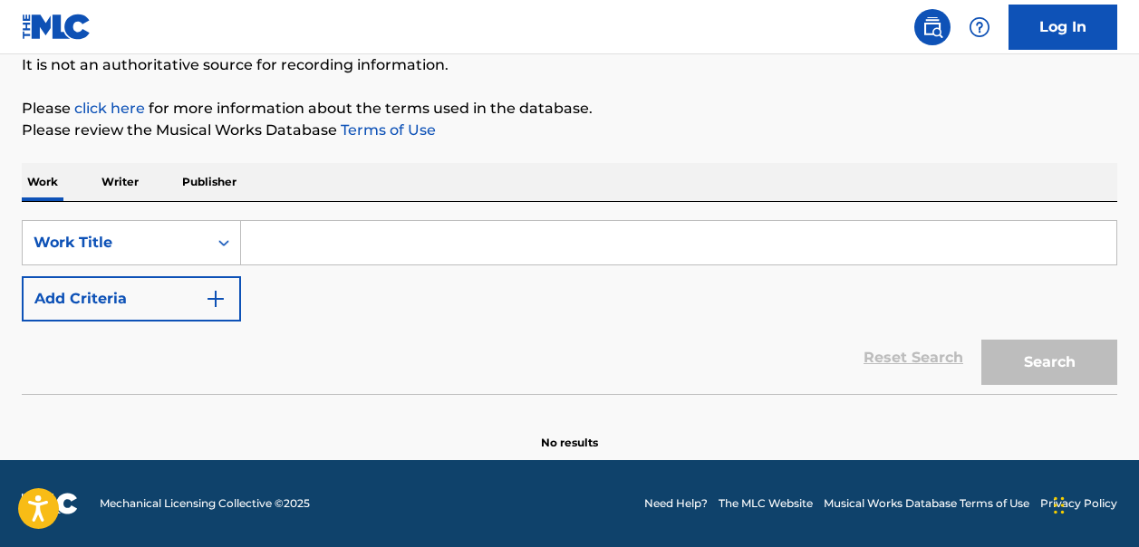
click at [226, 293] on img "Search Form" at bounding box center [216, 299] width 22 height 22
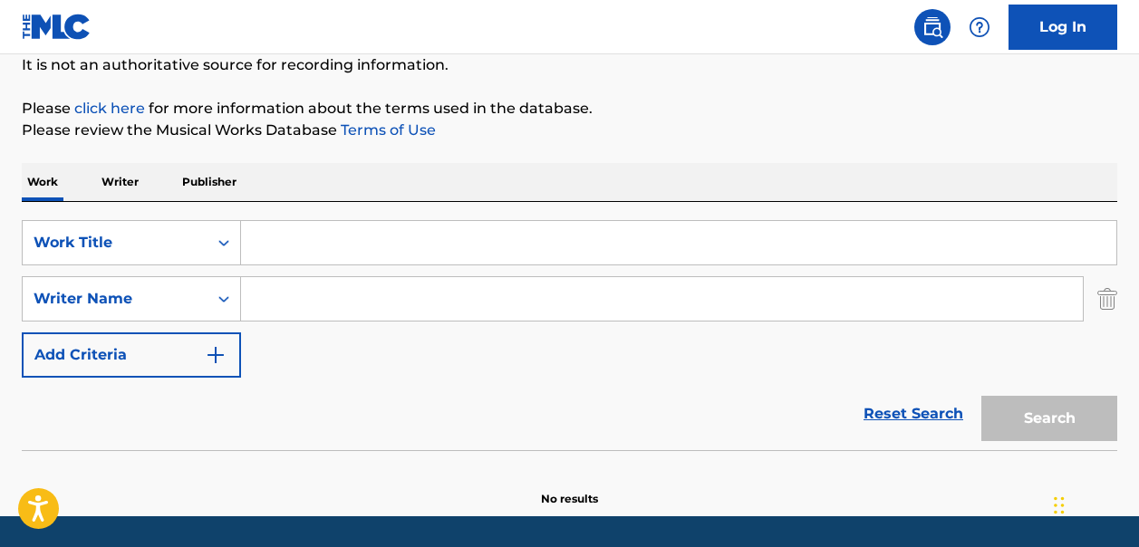
click at [265, 307] on input "Search Form" at bounding box center [662, 298] width 842 height 43
paste input "[PERSON_NAME]"
type input "[PERSON_NAME]"
click at [295, 244] on input "Search Form" at bounding box center [678, 242] width 875 height 43
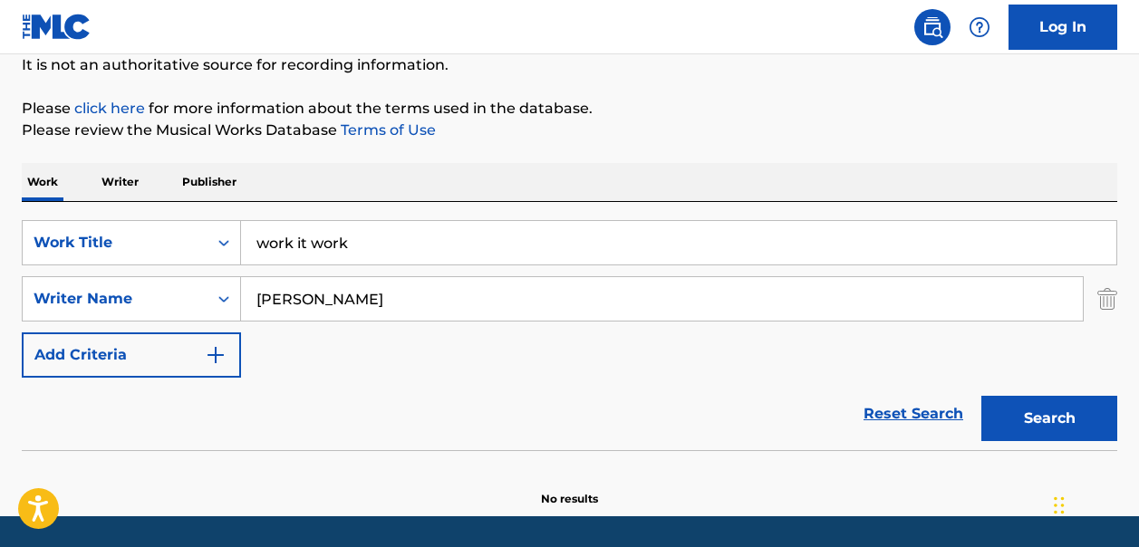
type input "work it work"
click at [1063, 404] on button "Search" at bounding box center [1049, 418] width 136 height 45
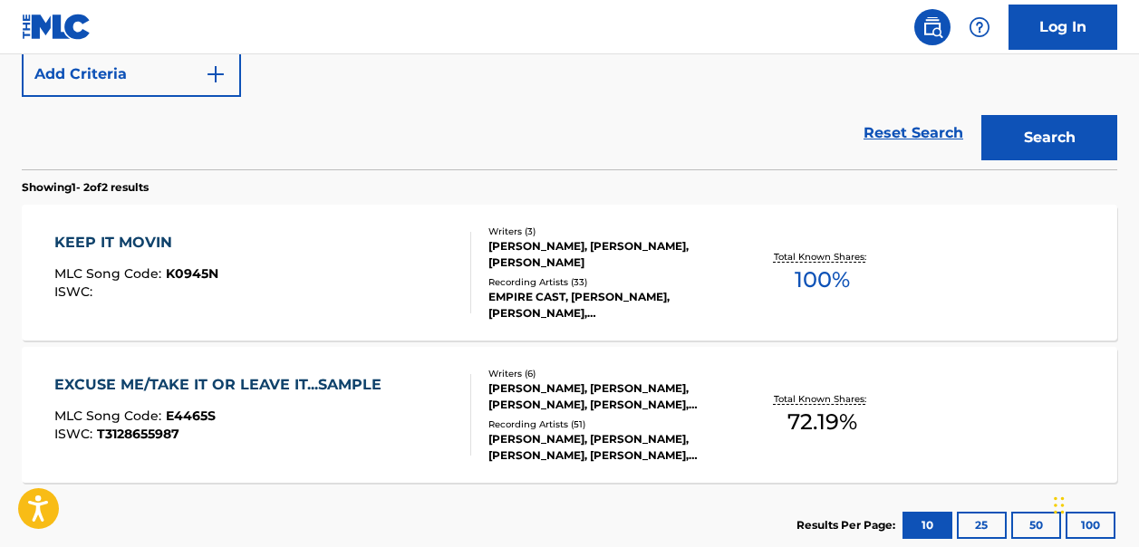
scroll to position [471, 0]
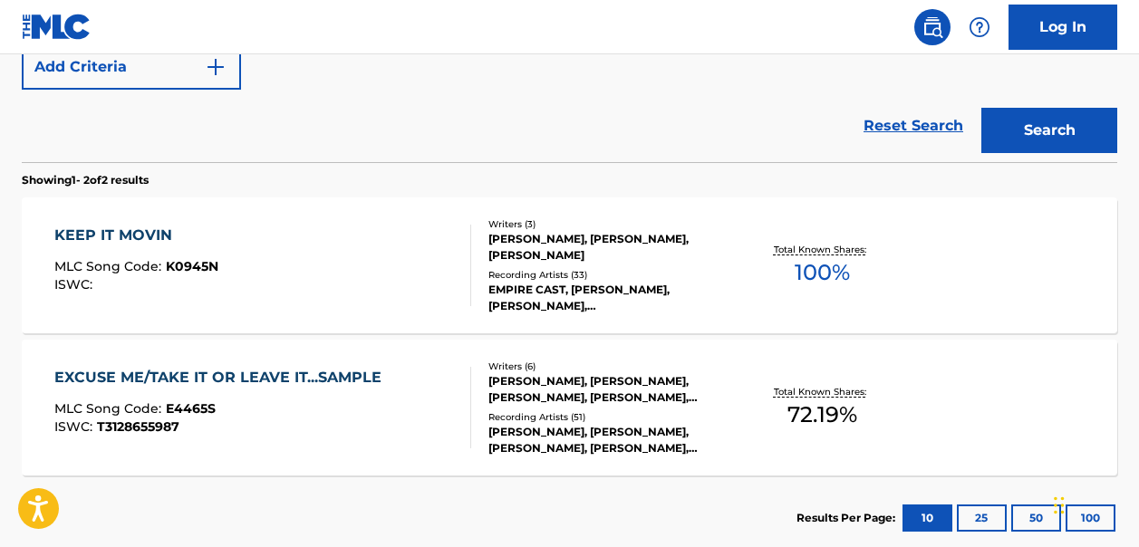
click at [813, 270] on span "100 %" at bounding box center [821, 272] width 55 height 33
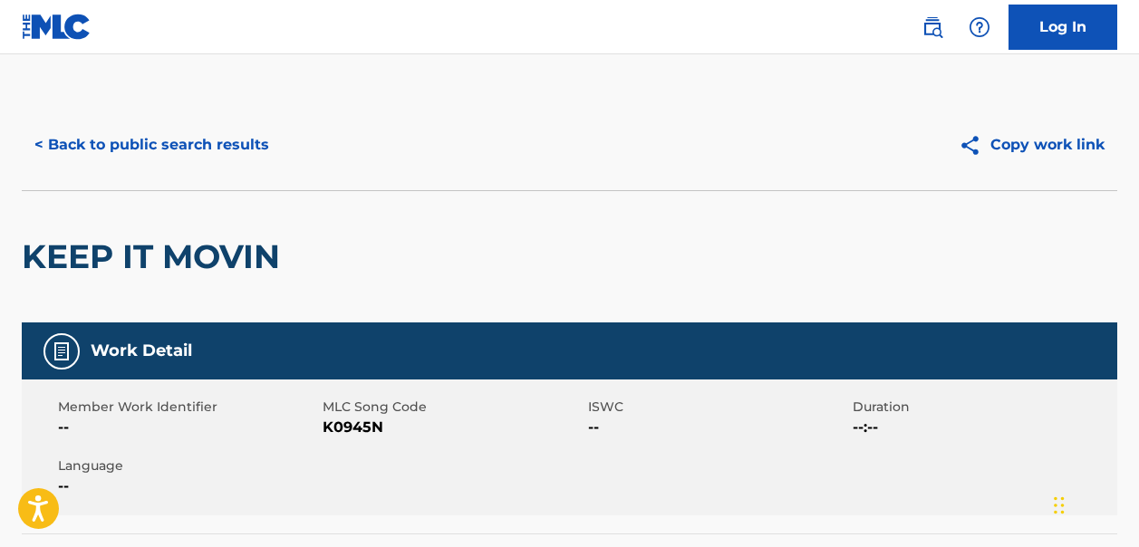
click at [55, 149] on button "< Back to public search results" at bounding box center [152, 144] width 260 height 45
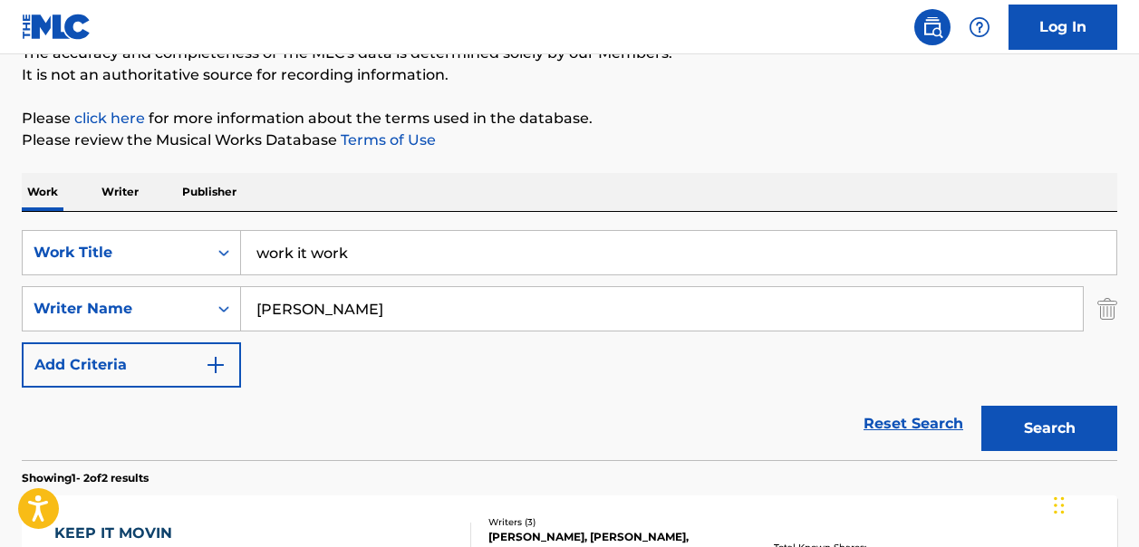
scroll to position [263, 0]
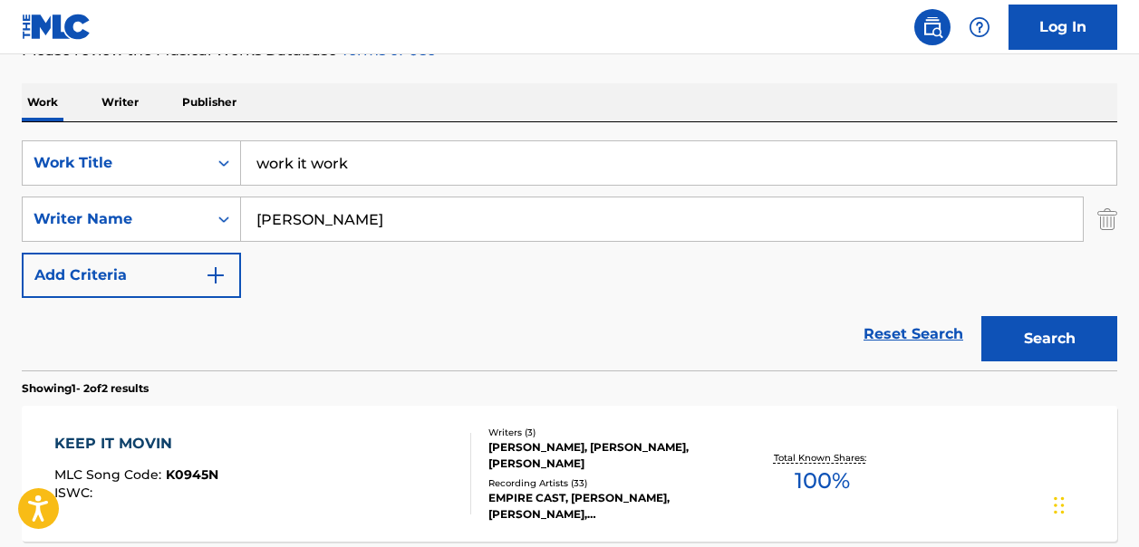
click at [910, 334] on link "Reset Search" at bounding box center [913, 334] width 118 height 40
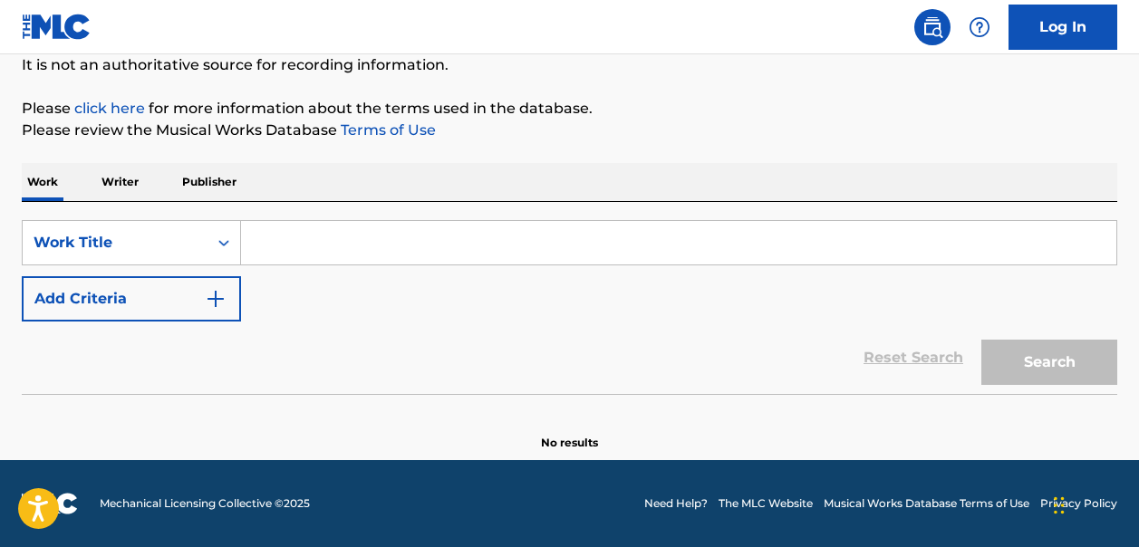
click at [284, 246] on input "Search Form" at bounding box center [678, 242] width 875 height 43
click at [284, 241] on input "Search Form" at bounding box center [678, 242] width 875 height 43
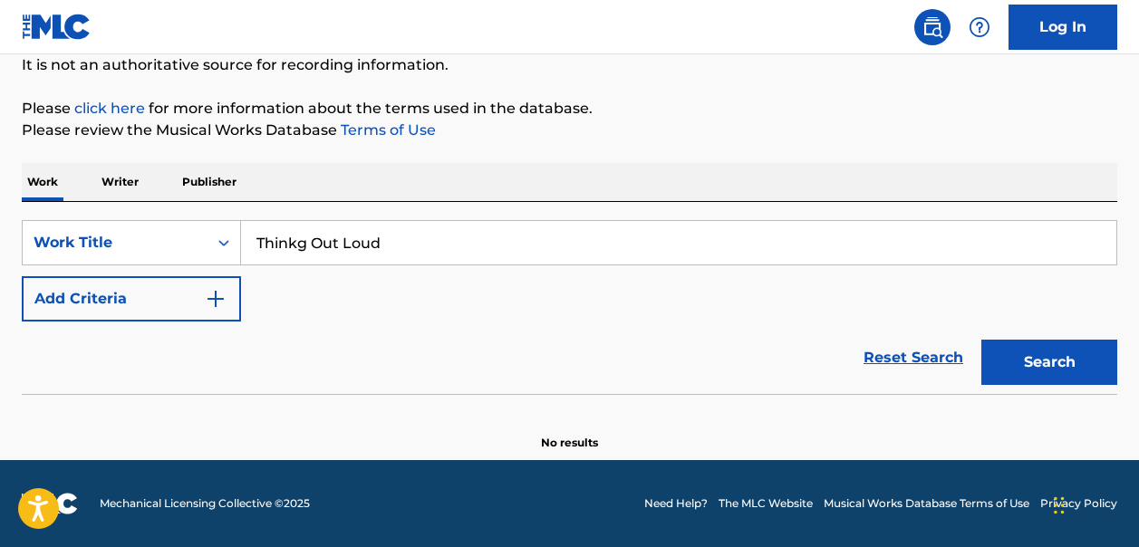
type input "Thinkg Out Loud"
click at [215, 297] on img "Search Form" at bounding box center [216, 299] width 22 height 22
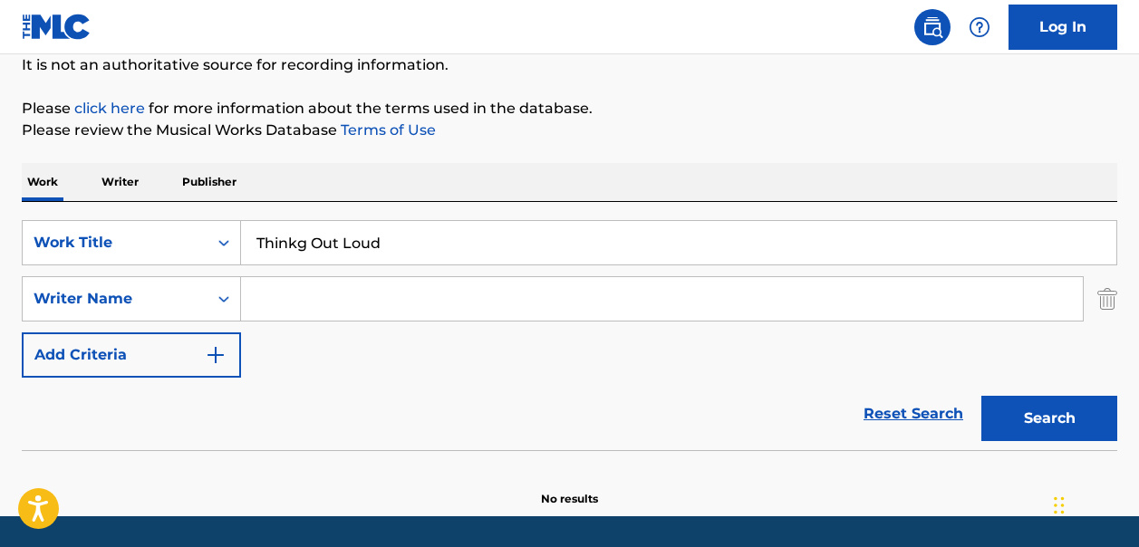
click at [268, 298] on input "Search Form" at bounding box center [662, 298] width 842 height 43
type input "[PERSON_NAME]"
click at [1053, 416] on button "Search" at bounding box center [1049, 418] width 136 height 45
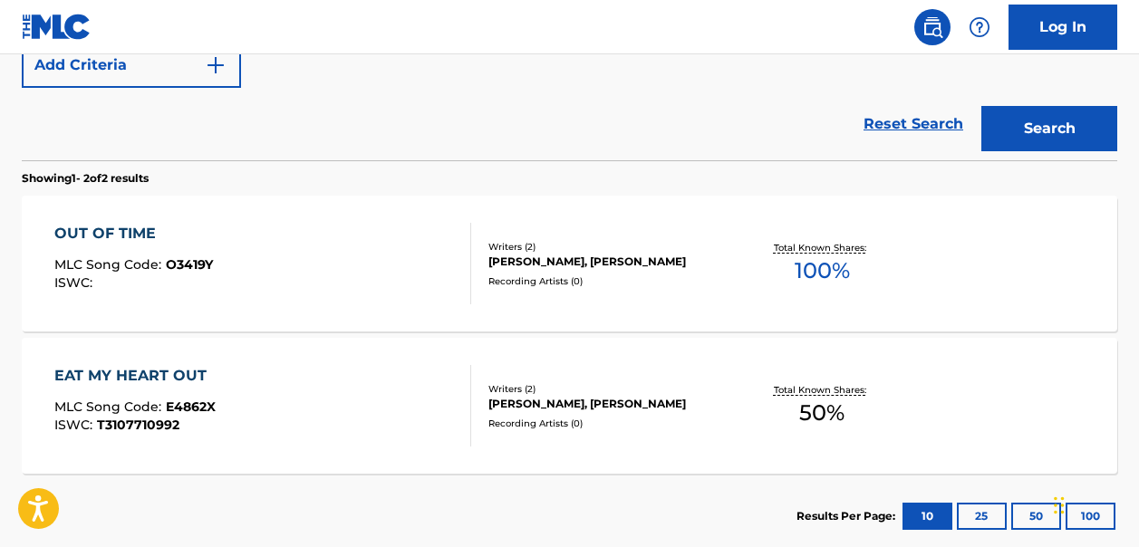
scroll to position [437, 0]
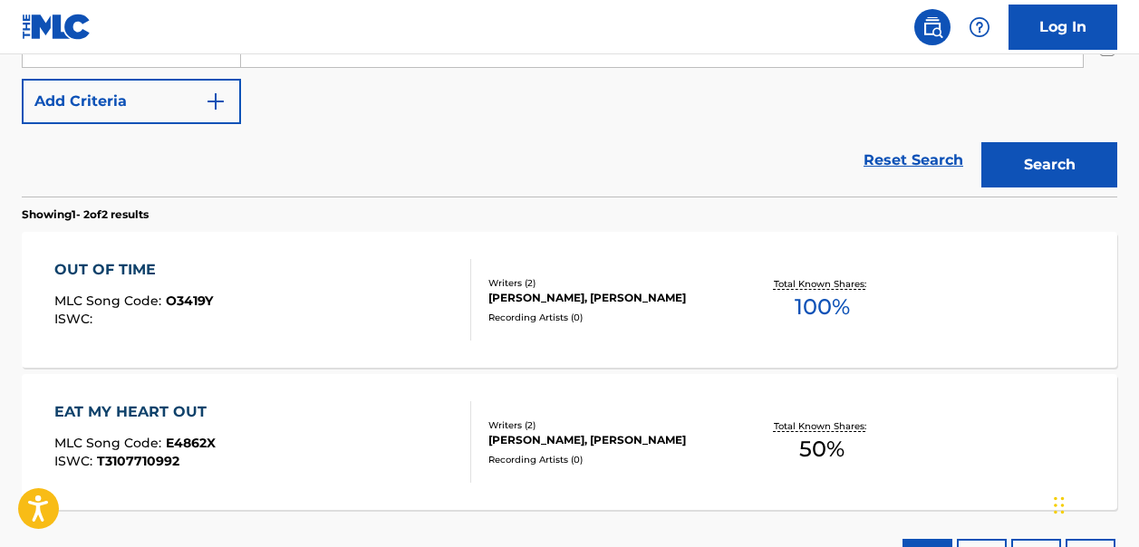
click at [848, 303] on span "100 %" at bounding box center [821, 307] width 55 height 33
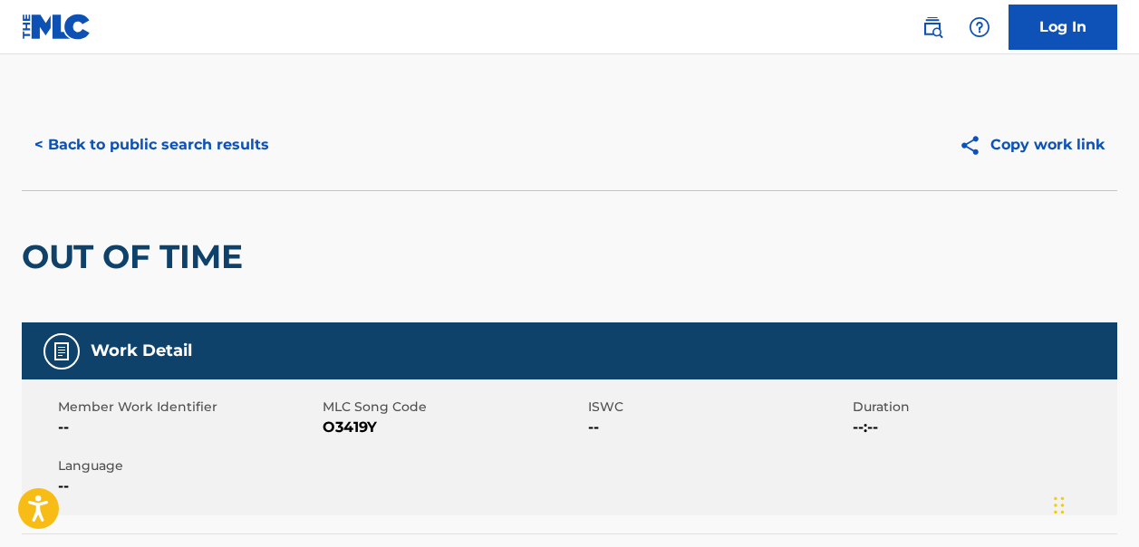
click at [64, 139] on button "< Back to public search results" at bounding box center [152, 144] width 260 height 45
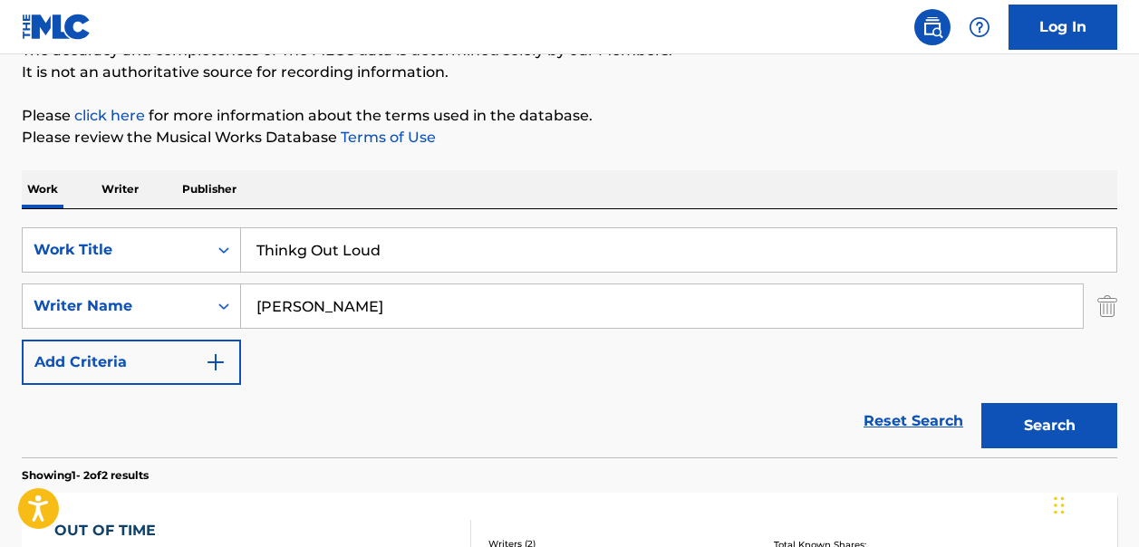
scroll to position [141, 0]
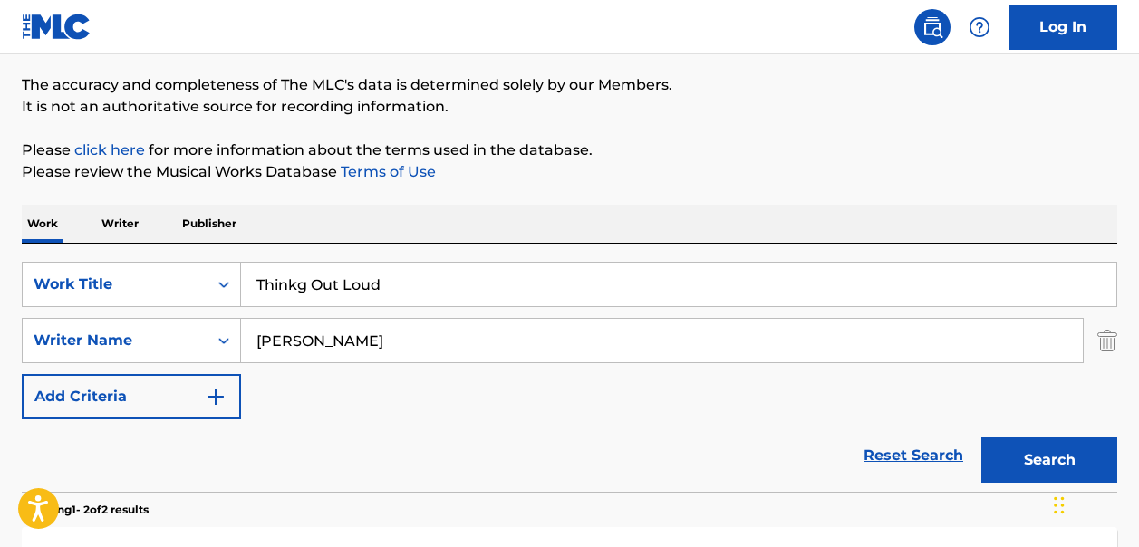
click at [897, 460] on link "Reset Search" at bounding box center [913, 456] width 118 height 40
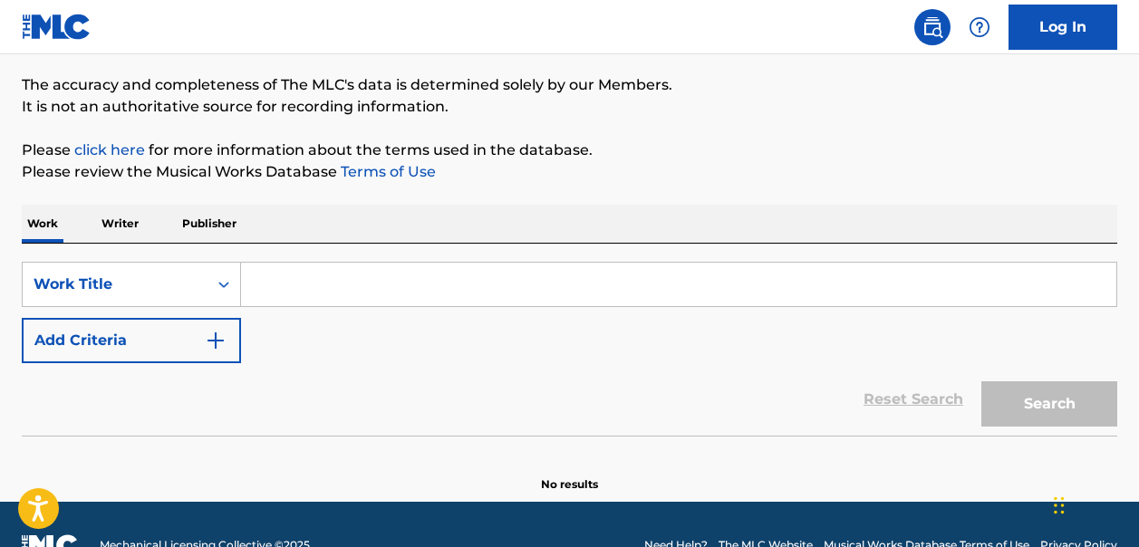
click at [263, 284] on input "Search Form" at bounding box center [678, 284] width 875 height 43
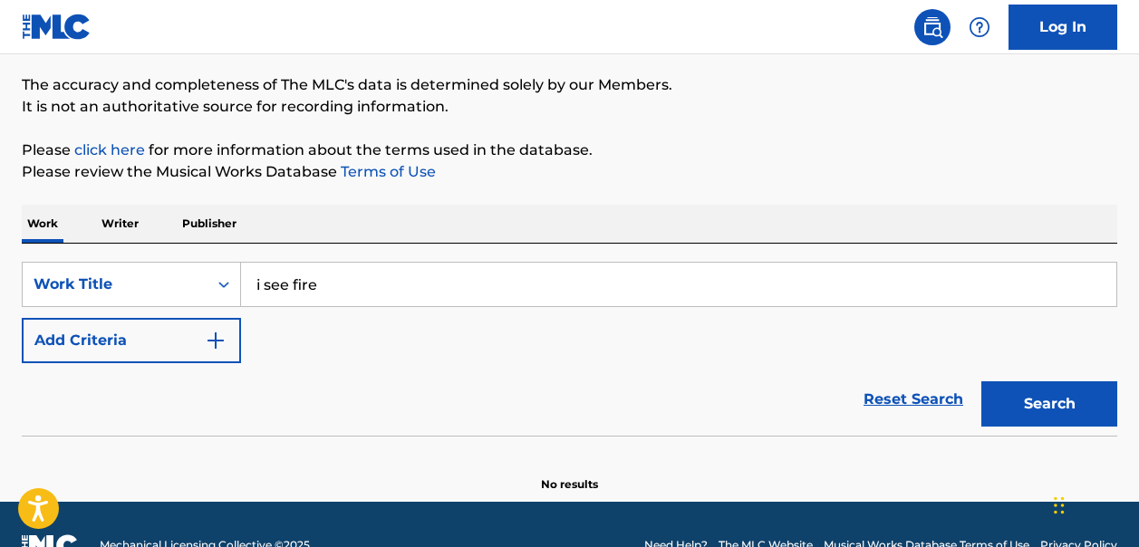
type input "i see fire"
click at [216, 344] on img "Search Form" at bounding box center [216, 341] width 22 height 22
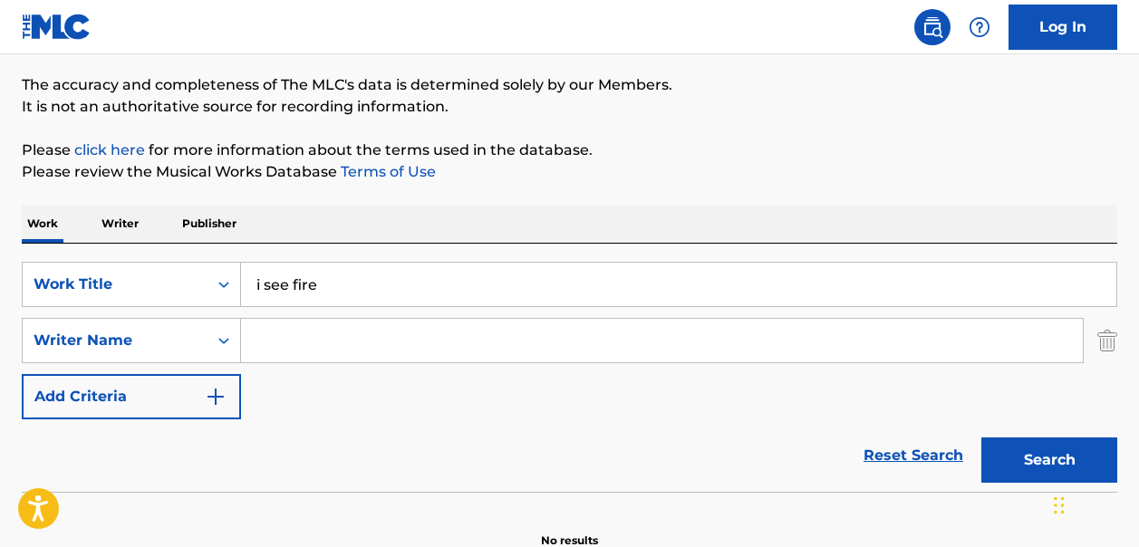
click at [302, 342] on input "Search Form" at bounding box center [662, 340] width 842 height 43
type input "[PERSON_NAME]"
click at [1007, 468] on button "Search" at bounding box center [1049, 460] width 136 height 45
click at [1025, 457] on button "Search" at bounding box center [1049, 460] width 136 height 45
click at [326, 291] on input "i see fire" at bounding box center [678, 284] width 875 height 43
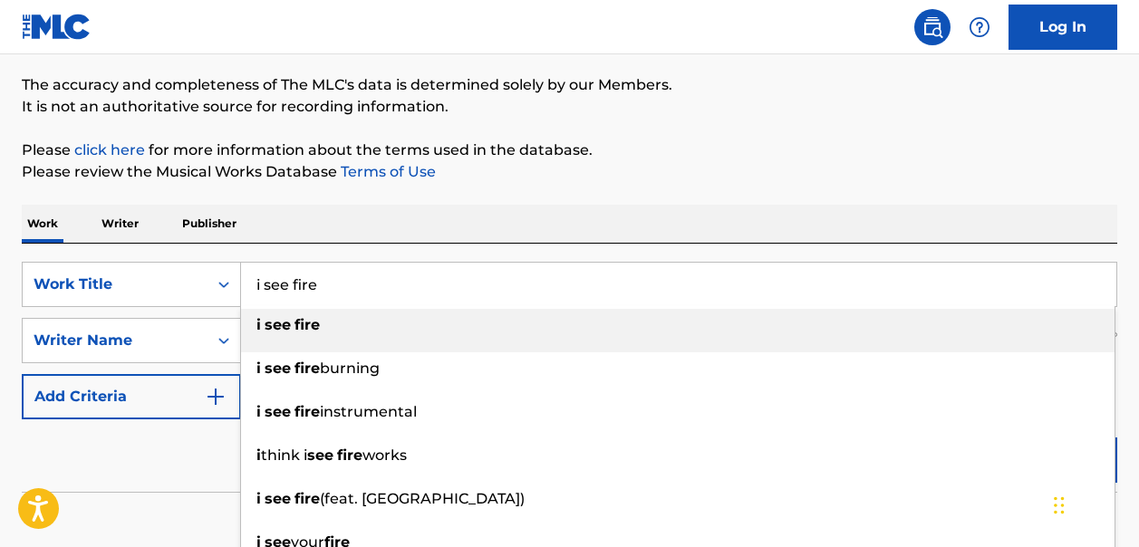
click at [283, 328] on strong "see" at bounding box center [278, 324] width 26 height 17
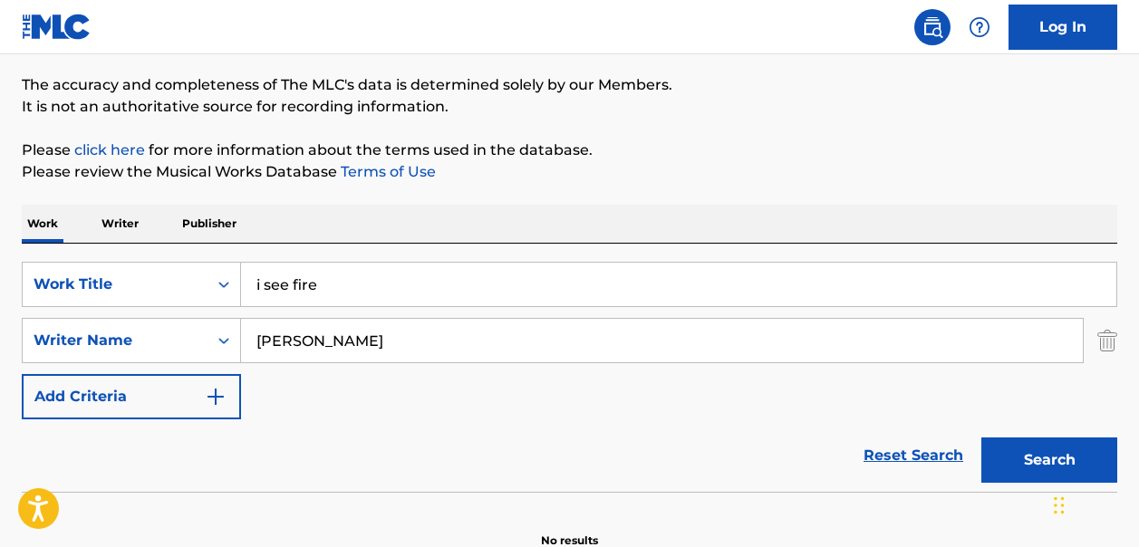
click at [1007, 464] on button "Search" at bounding box center [1049, 460] width 136 height 45
click at [327, 278] on input "i see fire" at bounding box center [678, 284] width 875 height 43
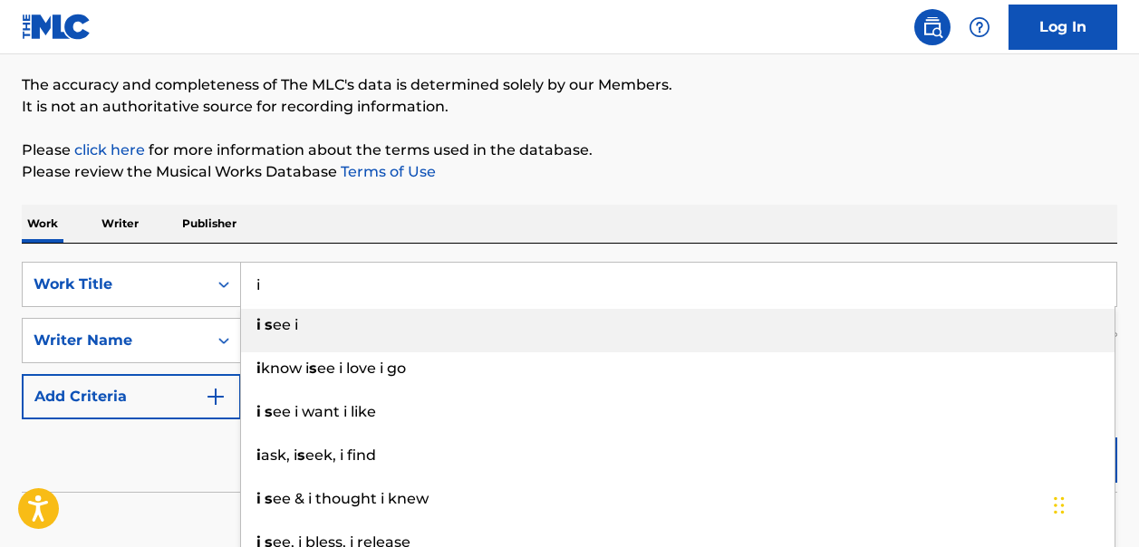
type input "i"
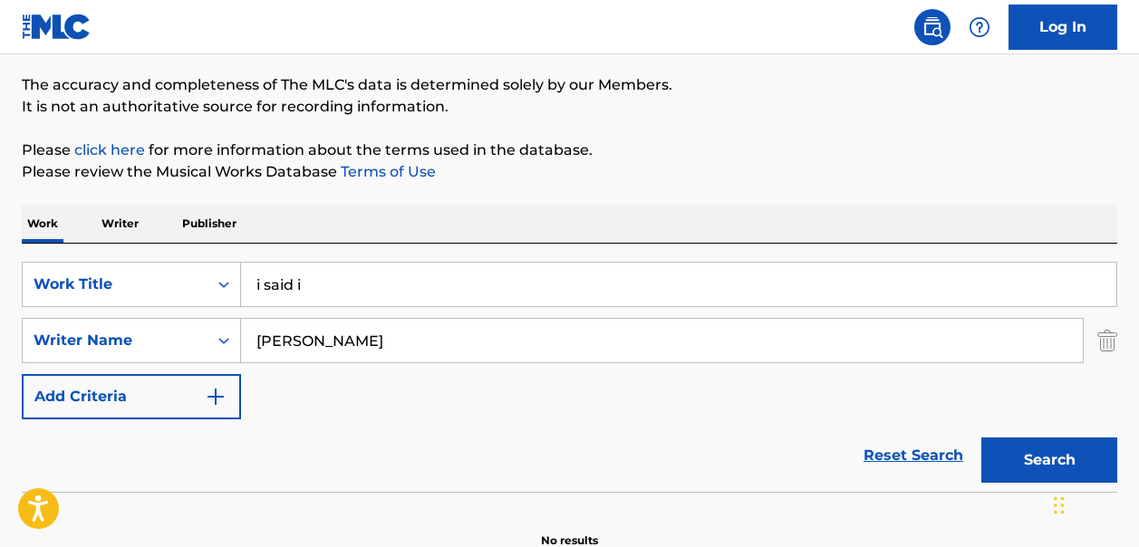
type input "i said i"
click at [998, 456] on button "Search" at bounding box center [1049, 460] width 136 height 45
click at [352, 346] on input "[PERSON_NAME]" at bounding box center [662, 340] width 842 height 43
type input "E"
click at [316, 285] on input "i said i" at bounding box center [678, 284] width 875 height 43
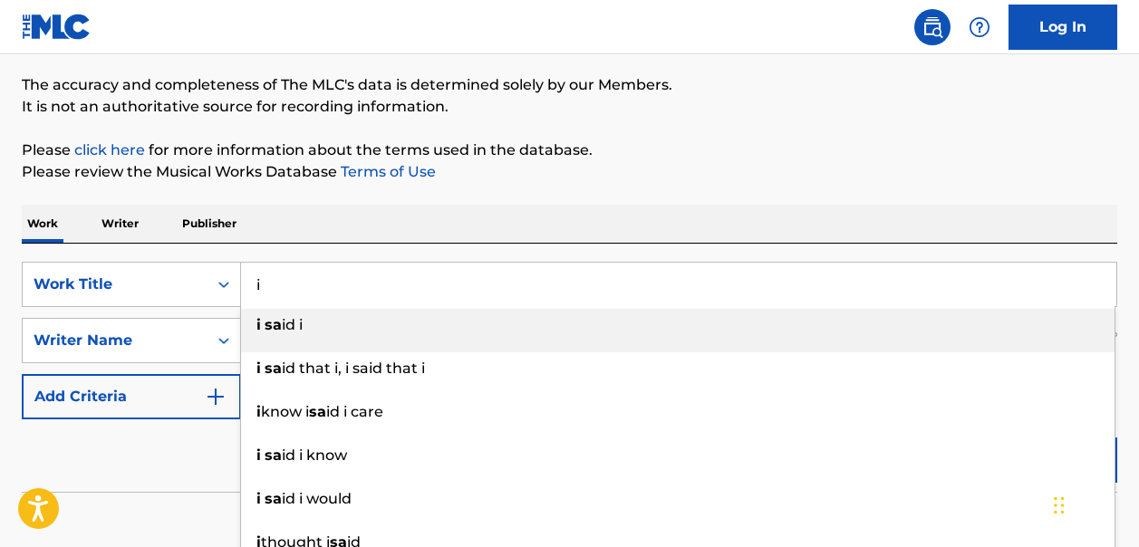
type input "i"
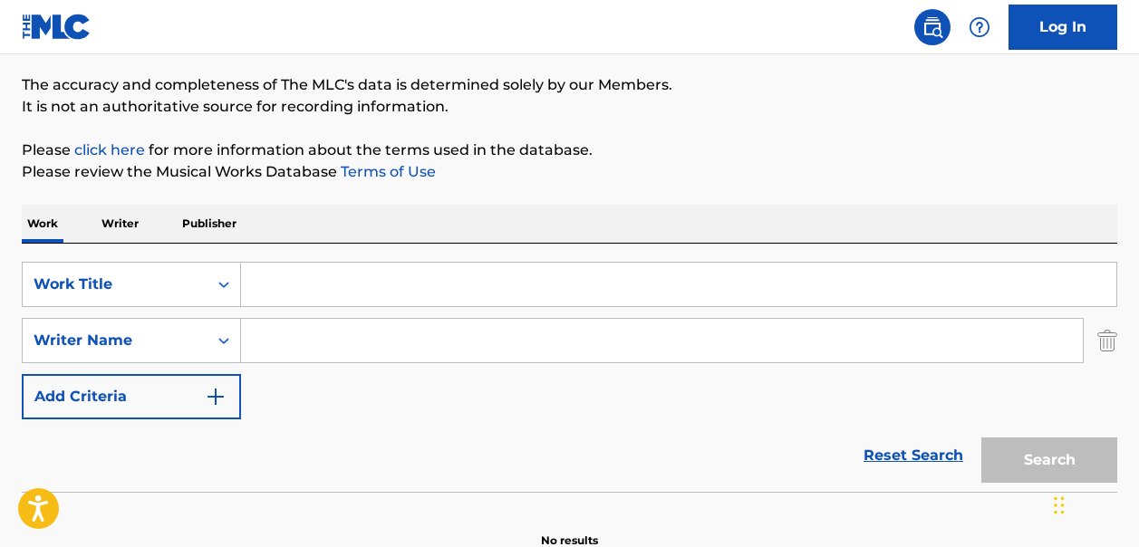
click at [900, 445] on link "Reset Search" at bounding box center [913, 456] width 118 height 40
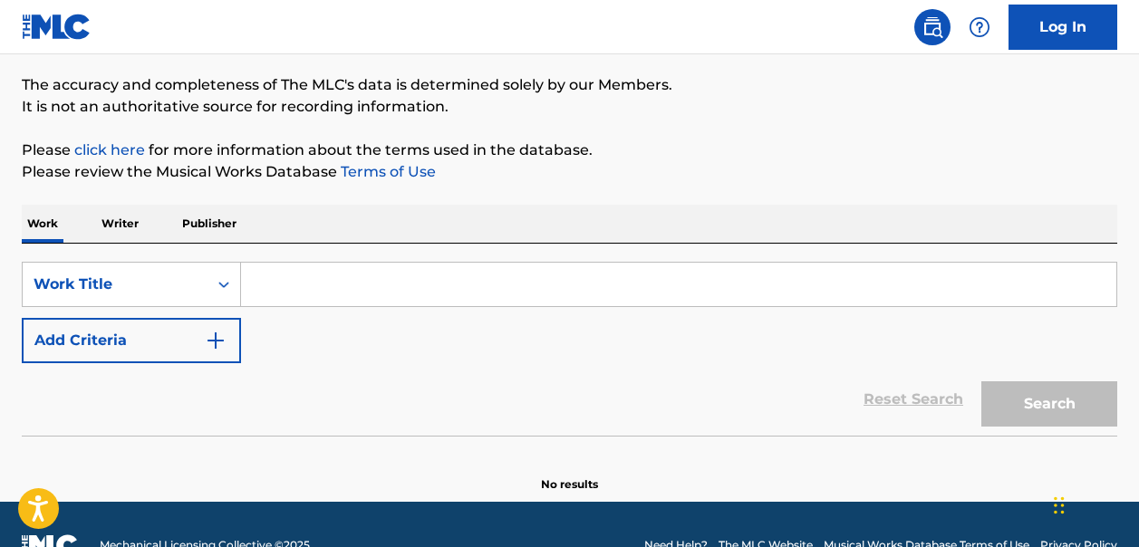
click at [214, 340] on img "Search Form" at bounding box center [216, 341] width 22 height 22
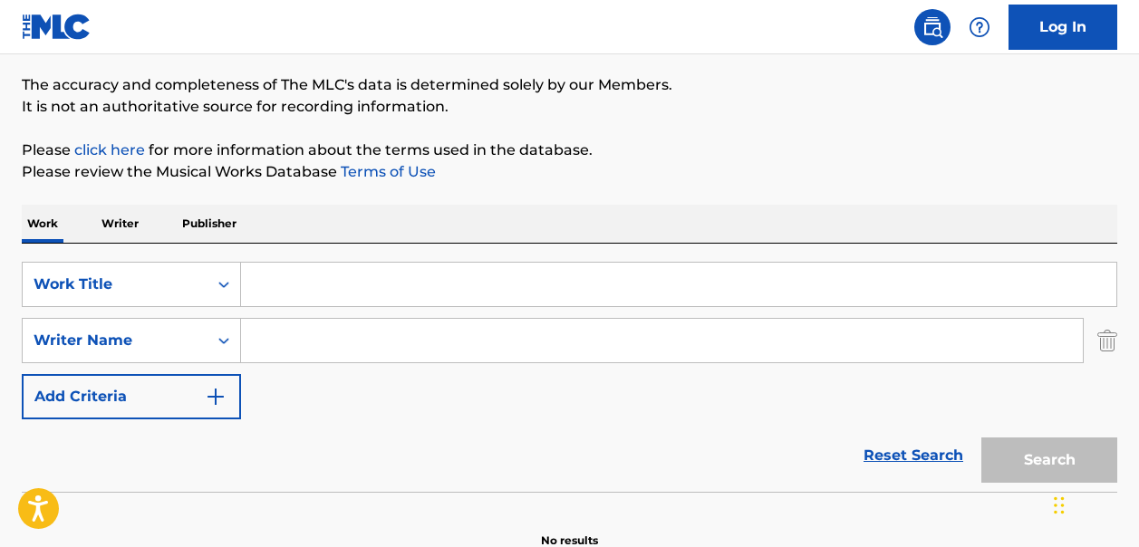
click at [268, 334] on input "Search Form" at bounding box center [662, 340] width 842 height 43
paste input "[PERSON_NAME]"
type input "[PERSON_NAME]"
click at [266, 291] on input "Search Form" at bounding box center [678, 284] width 875 height 43
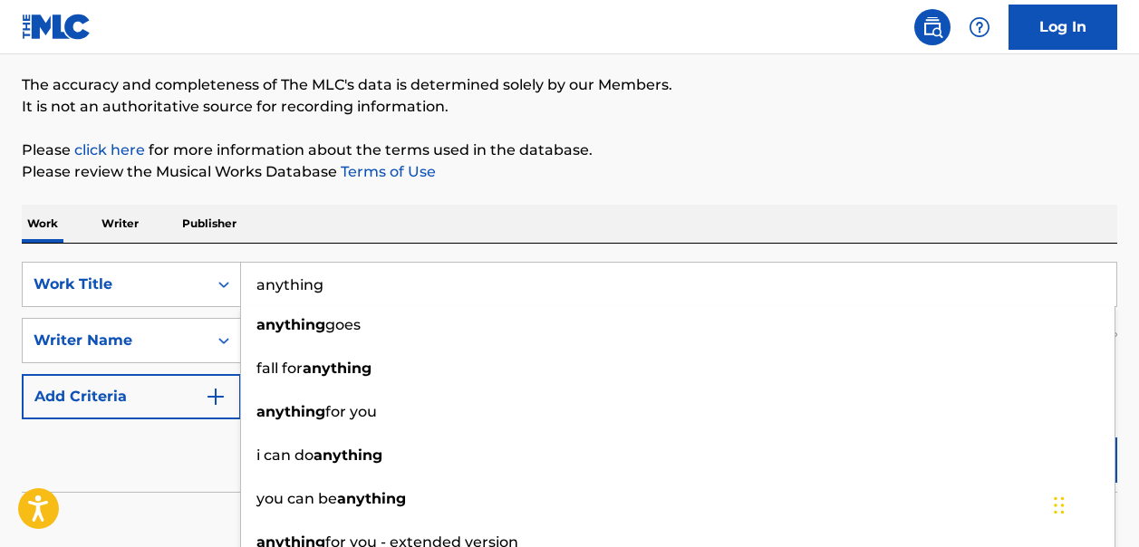
type input "anything"
click at [981, 438] on button "Search" at bounding box center [1049, 460] width 136 height 45
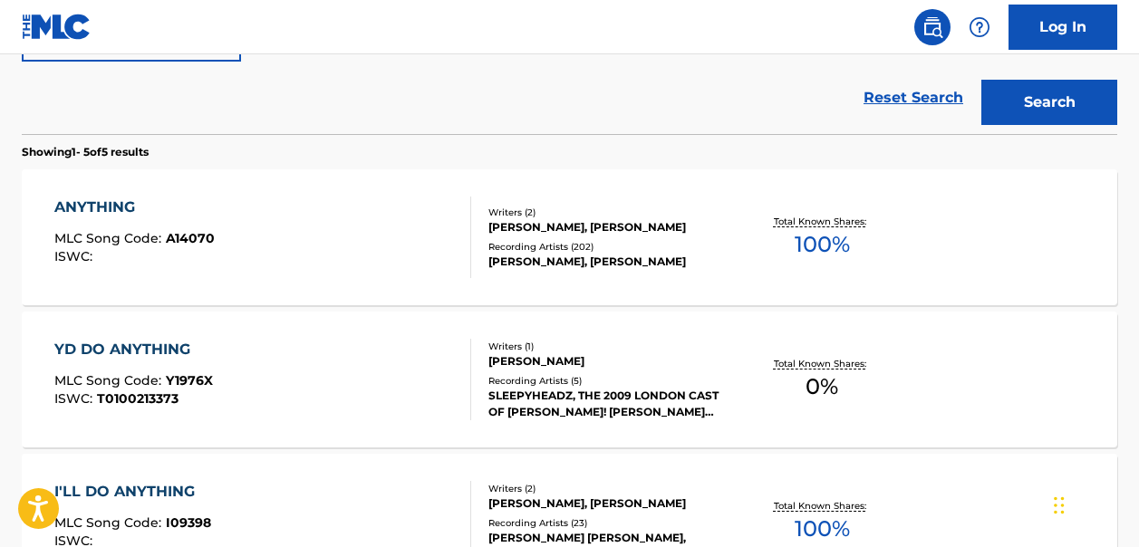
scroll to position [505, 0]
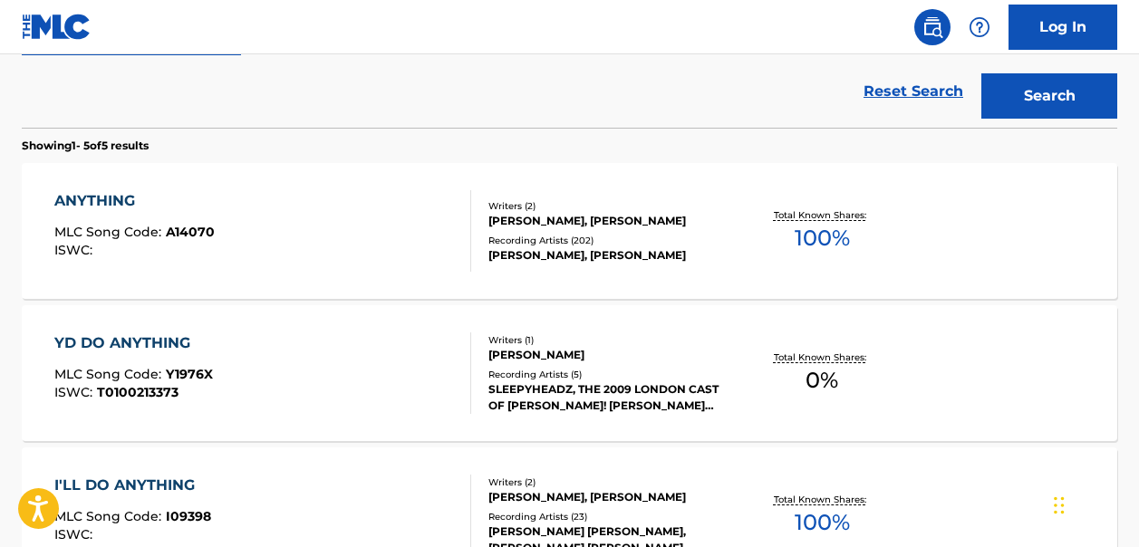
click at [821, 236] on span "100 %" at bounding box center [821, 238] width 55 height 33
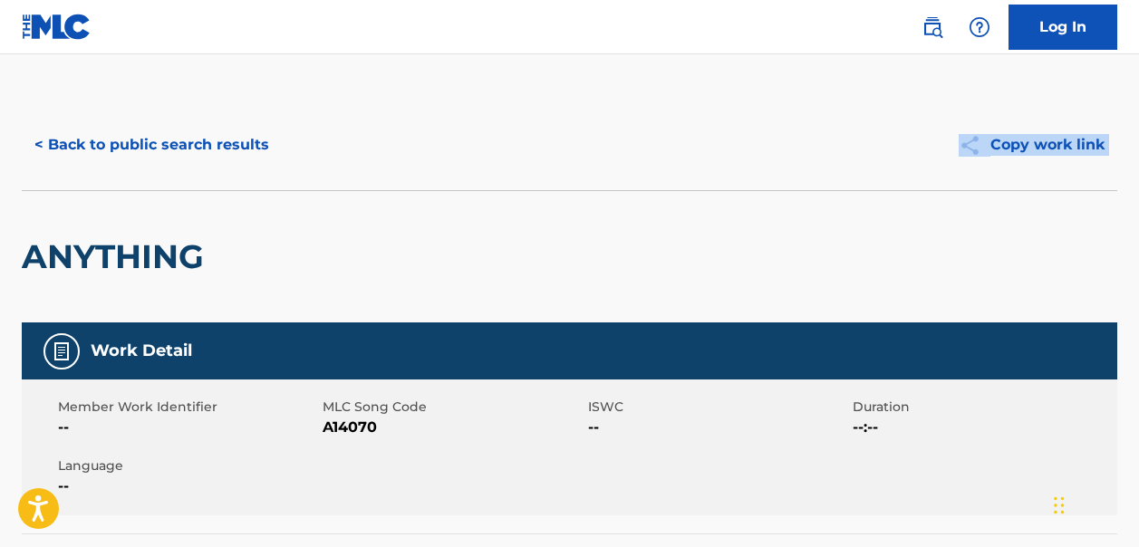
drag, startPoint x: 1137, startPoint y: 133, endPoint x: 1144, endPoint y: 220, distance: 87.3
click at [1138, 220] on html "Accessibility Screen-Reader Guide, Feedback, and Issue Reporting | New window L…" at bounding box center [569, 273] width 1139 height 547
click at [868, 116] on div "< Back to public search results Copy work link" at bounding box center [569, 145] width 1095 height 91
click at [48, 143] on button "< Back to public search results" at bounding box center [152, 144] width 260 height 45
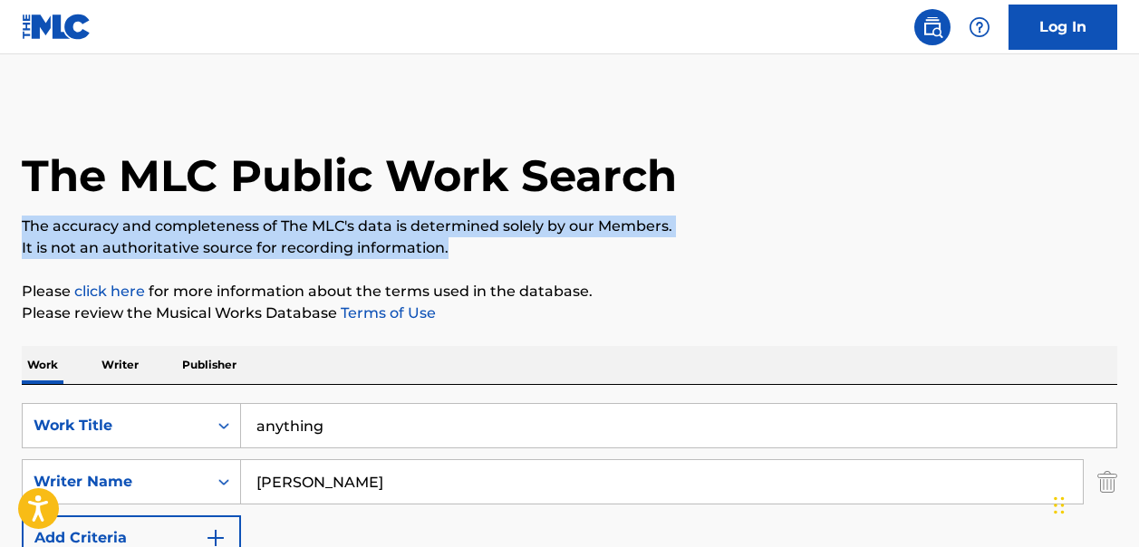
drag, startPoint x: 1137, startPoint y: 149, endPoint x: 1139, endPoint y: 244, distance: 95.1
click at [1098, 186] on div "The MLC Public Work Search" at bounding box center [569, 166] width 1095 height 132
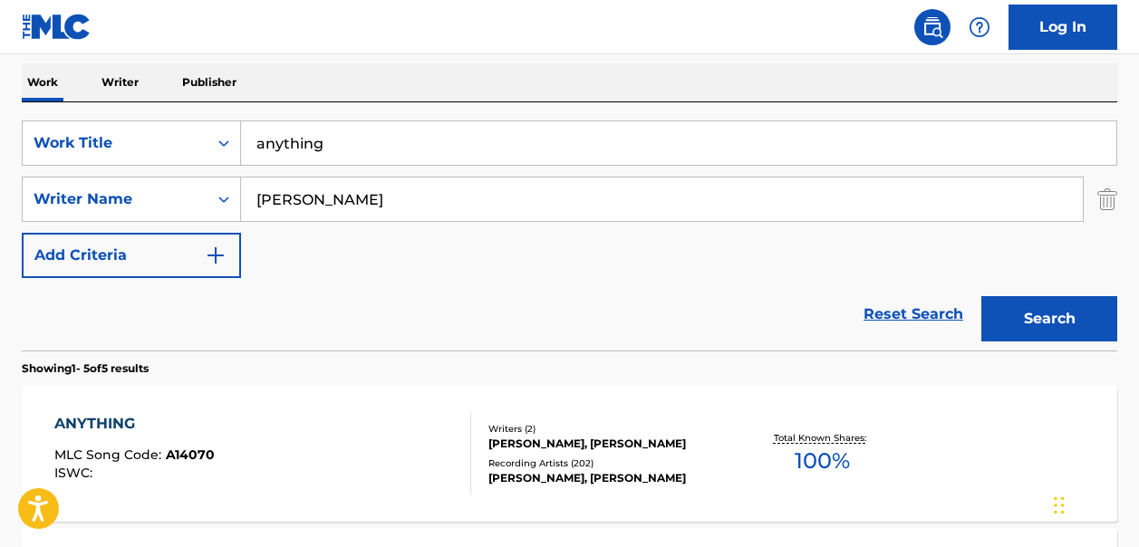
click at [921, 308] on link "Reset Search" at bounding box center [913, 314] width 118 height 40
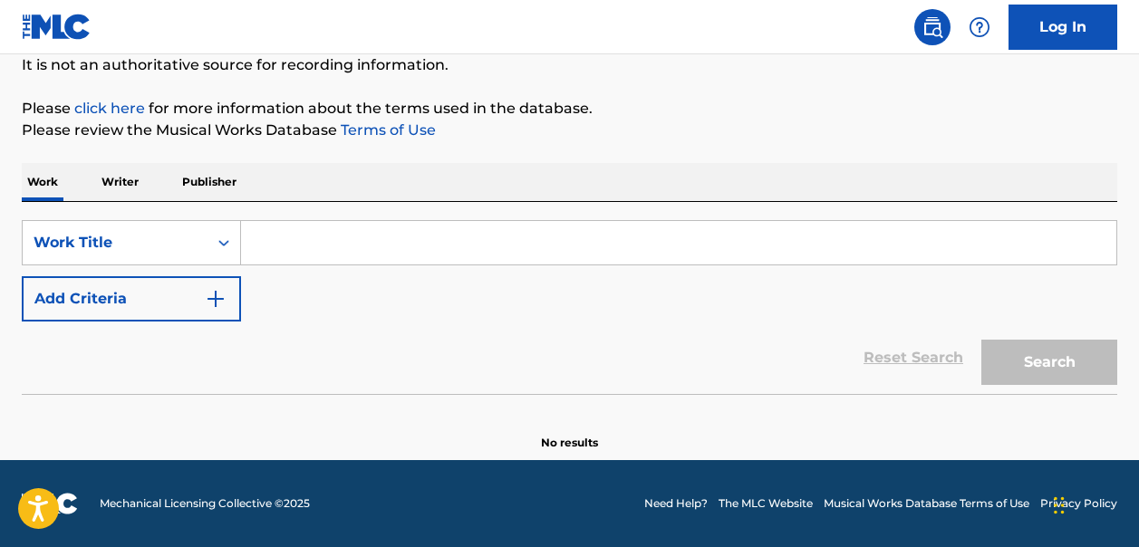
scroll to position [183, 0]
click at [265, 247] on input "Search Form" at bounding box center [678, 242] width 875 height 43
click at [218, 297] on img "Search Form" at bounding box center [216, 299] width 22 height 22
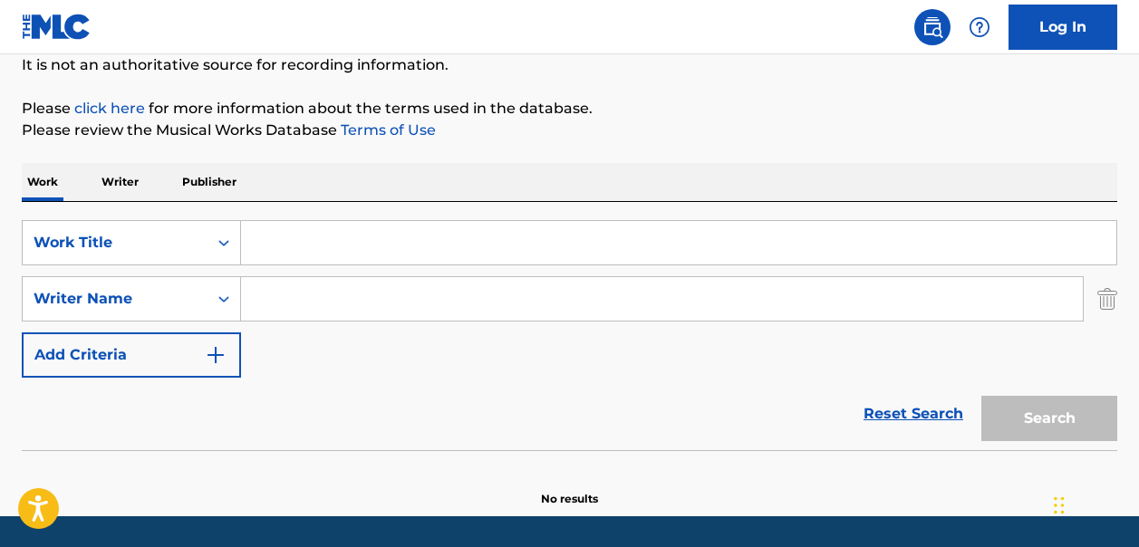
click at [267, 300] on input "Search Form" at bounding box center [662, 298] width 842 height 43
paste input "[PERSON_NAME]"
type input "[PERSON_NAME]"
click at [286, 242] on input "Search Form" at bounding box center [678, 242] width 875 height 43
click at [290, 246] on input "Search Form" at bounding box center [678, 242] width 875 height 43
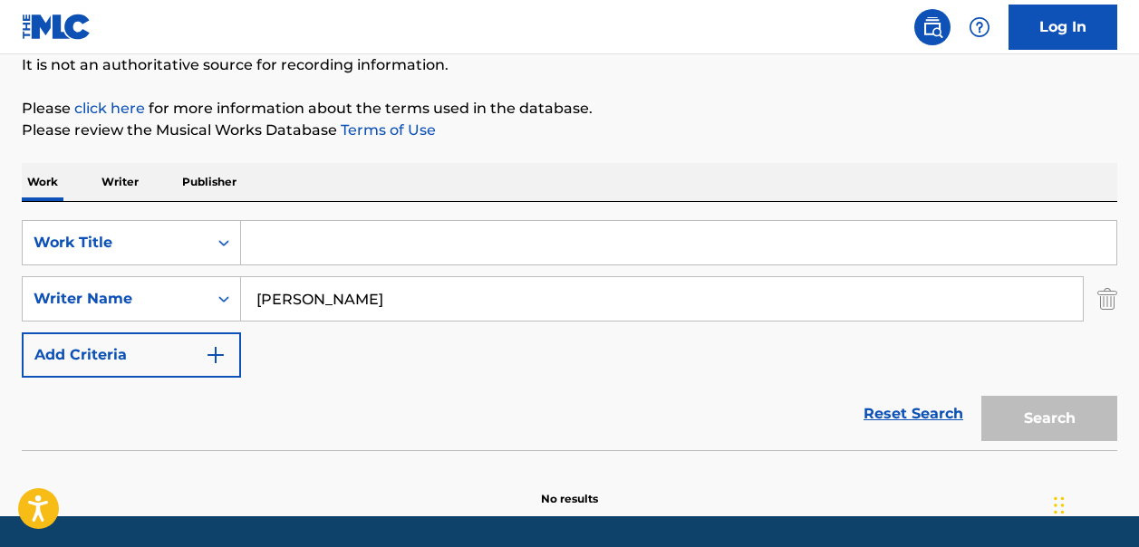
paste input "Satellites"
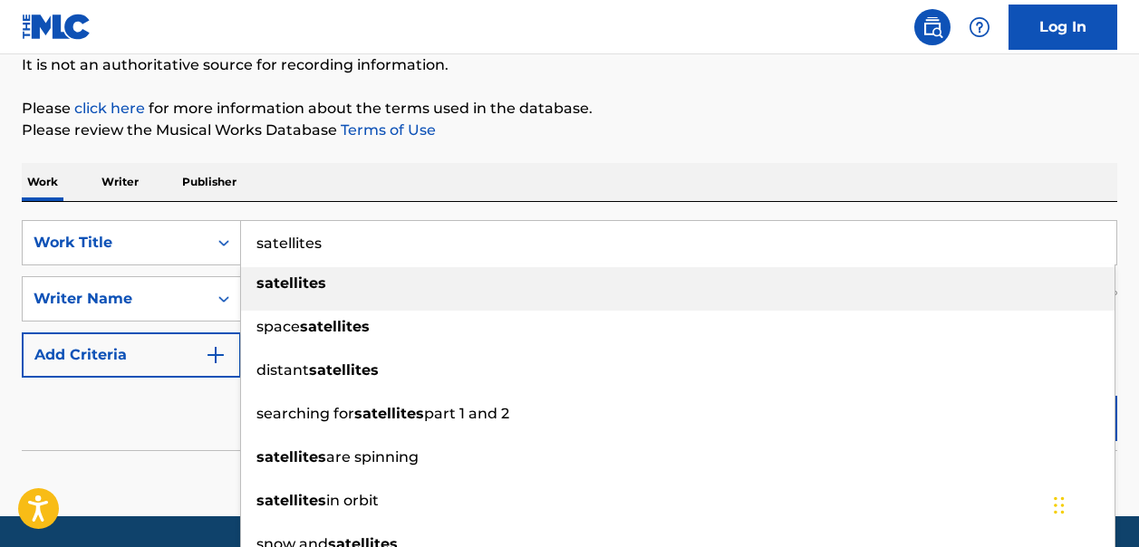
click at [287, 276] on strong "satellites" at bounding box center [291, 282] width 70 height 17
type input "satellites"
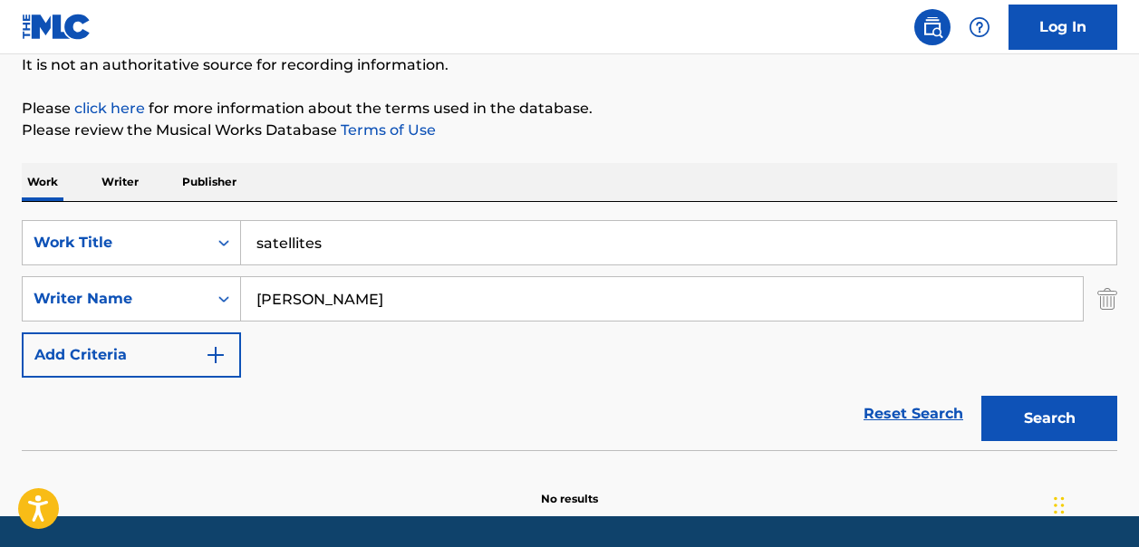
click at [1027, 418] on button "Search" at bounding box center [1049, 418] width 136 height 45
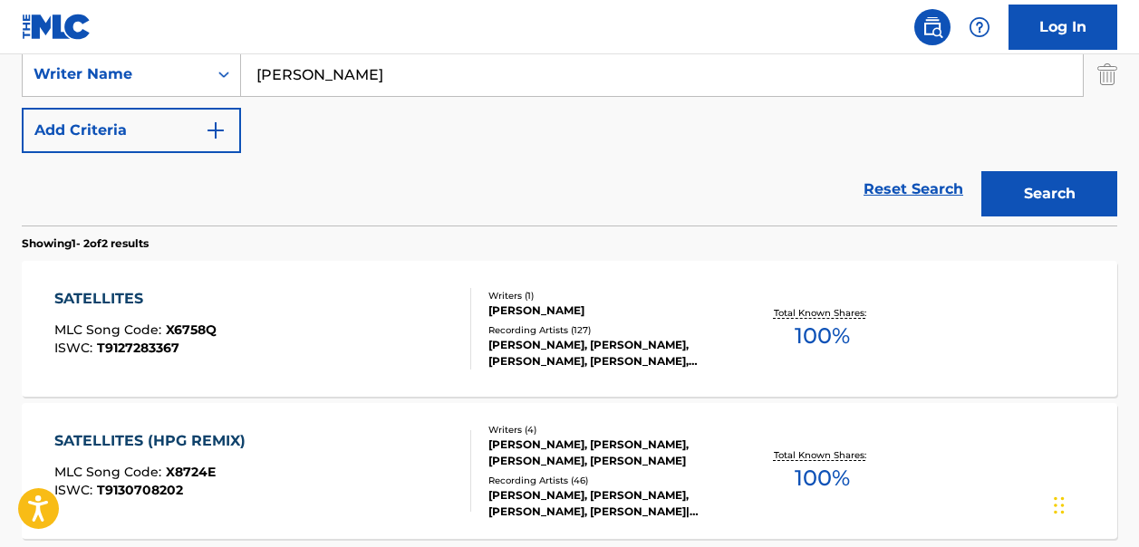
scroll to position [423, 0]
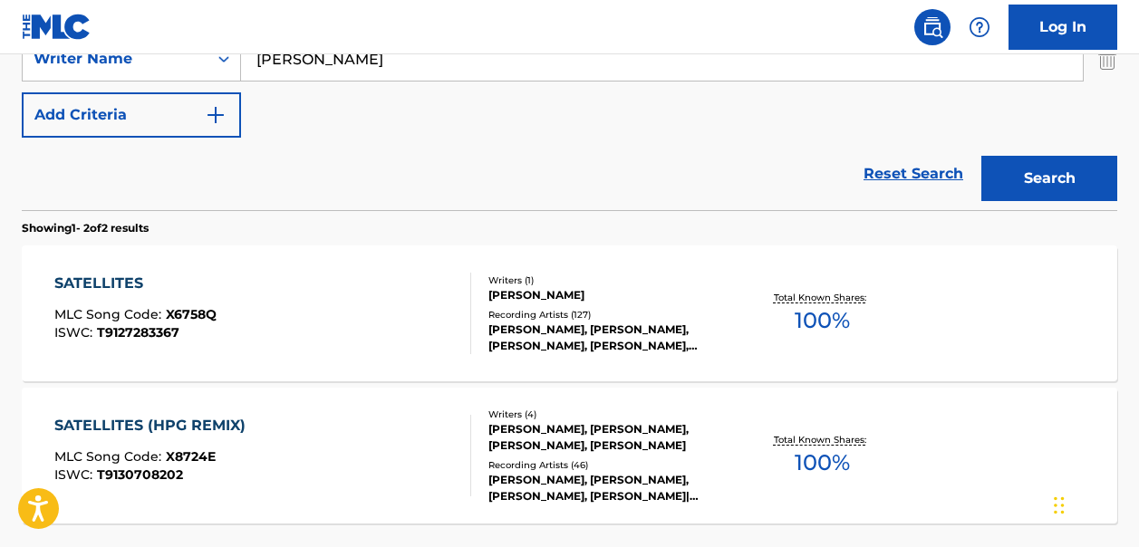
click at [823, 314] on span "100 %" at bounding box center [821, 320] width 55 height 33
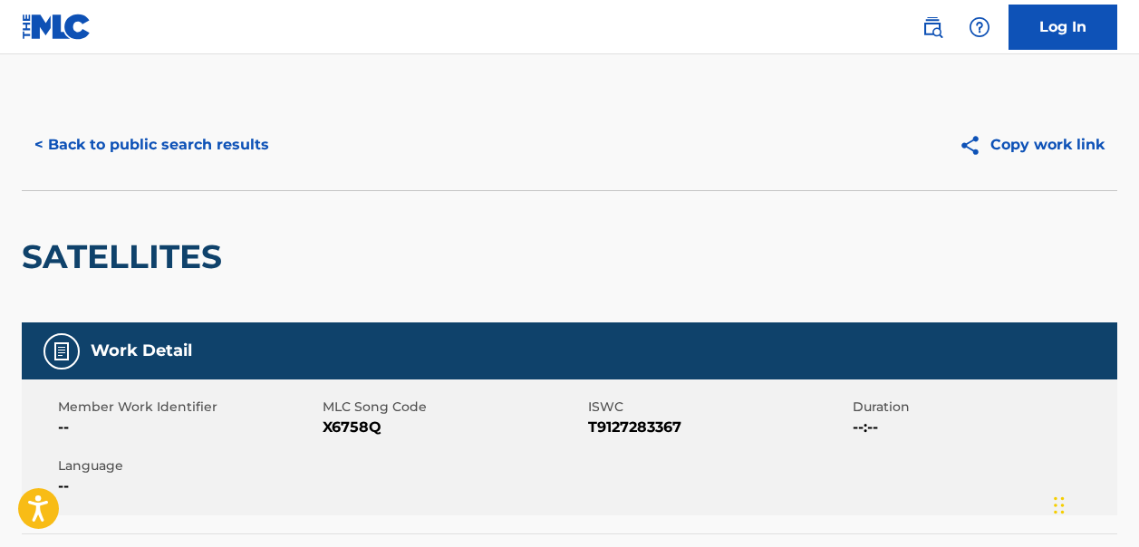
click at [52, 142] on button "< Back to public search results" at bounding box center [152, 144] width 260 height 45
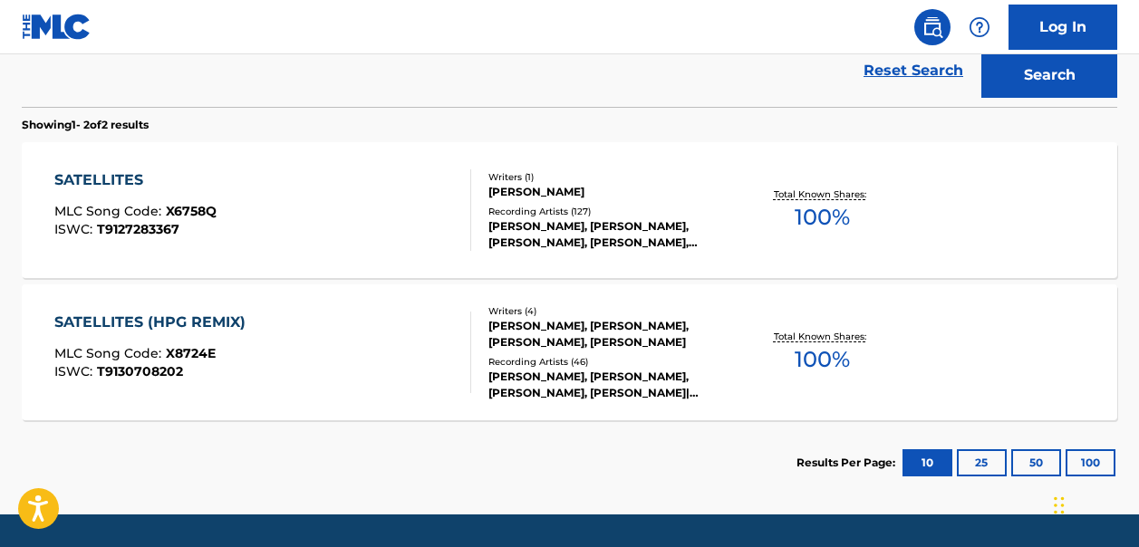
click at [809, 207] on span "100 %" at bounding box center [821, 217] width 55 height 33
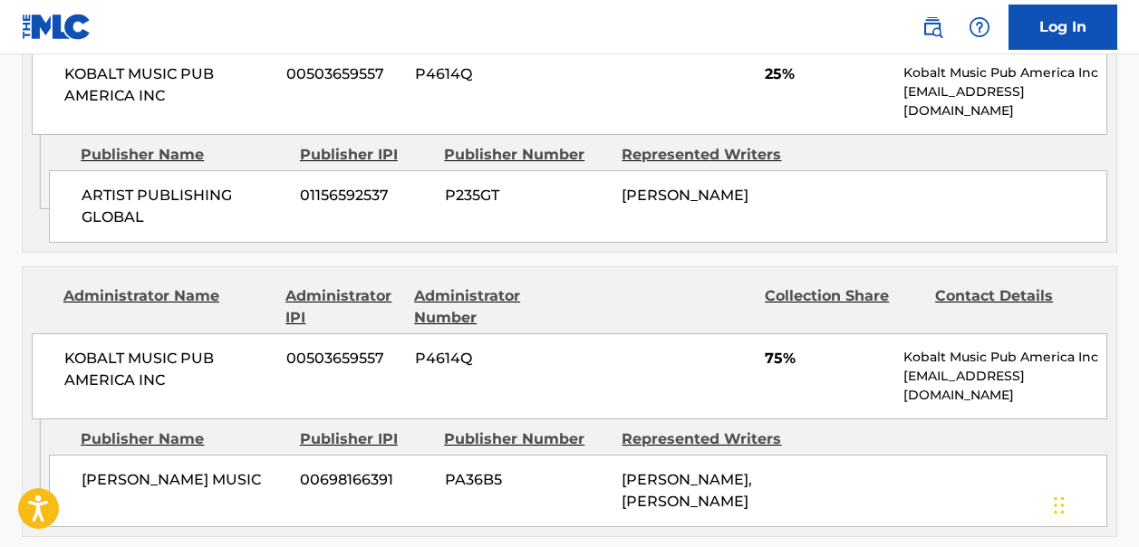
scroll to position [929, 0]
